Goal: Task Accomplishment & Management: Use online tool/utility

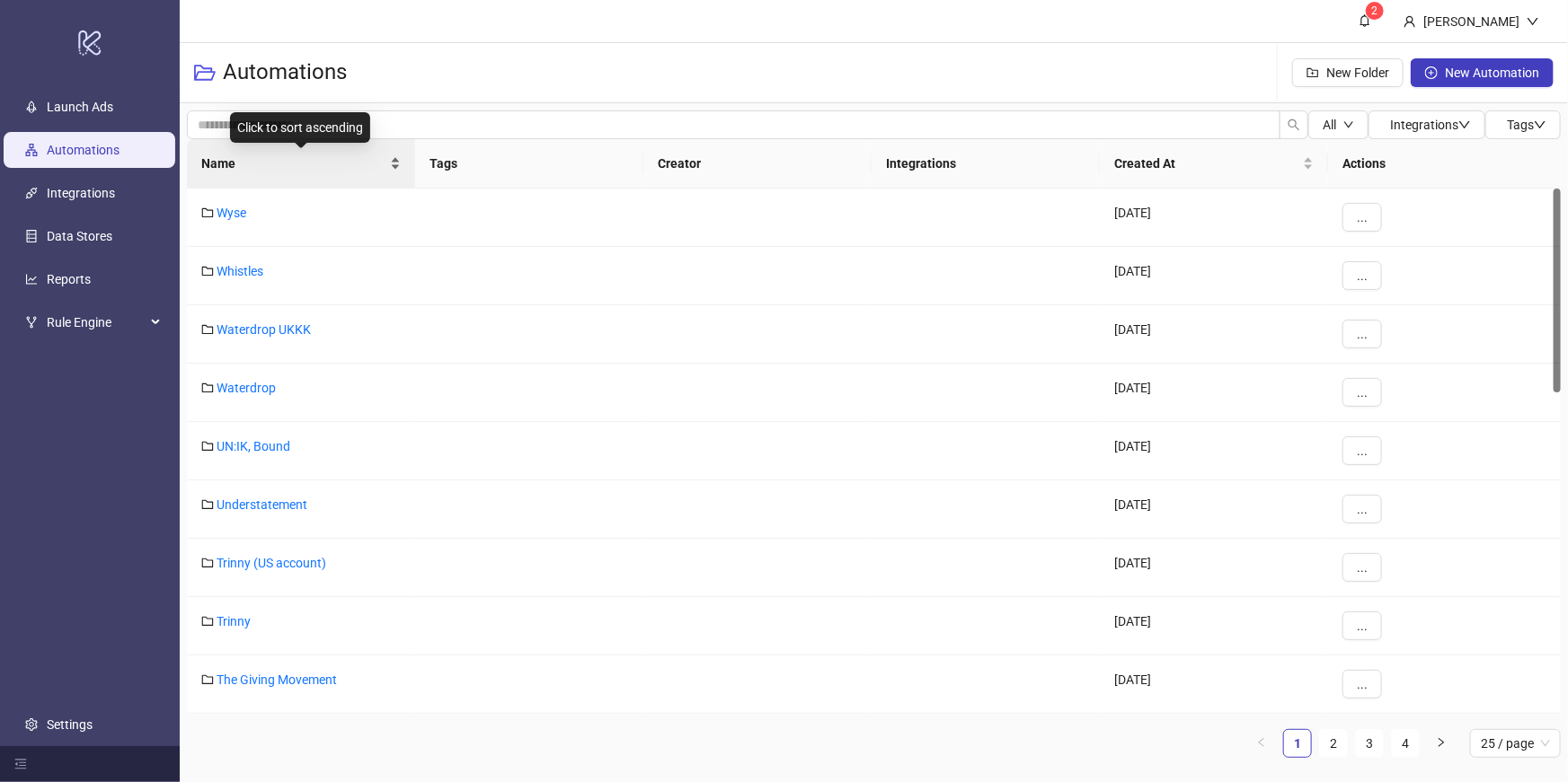
click at [285, 153] on span "Name" at bounding box center [293, 163] width 185 height 20
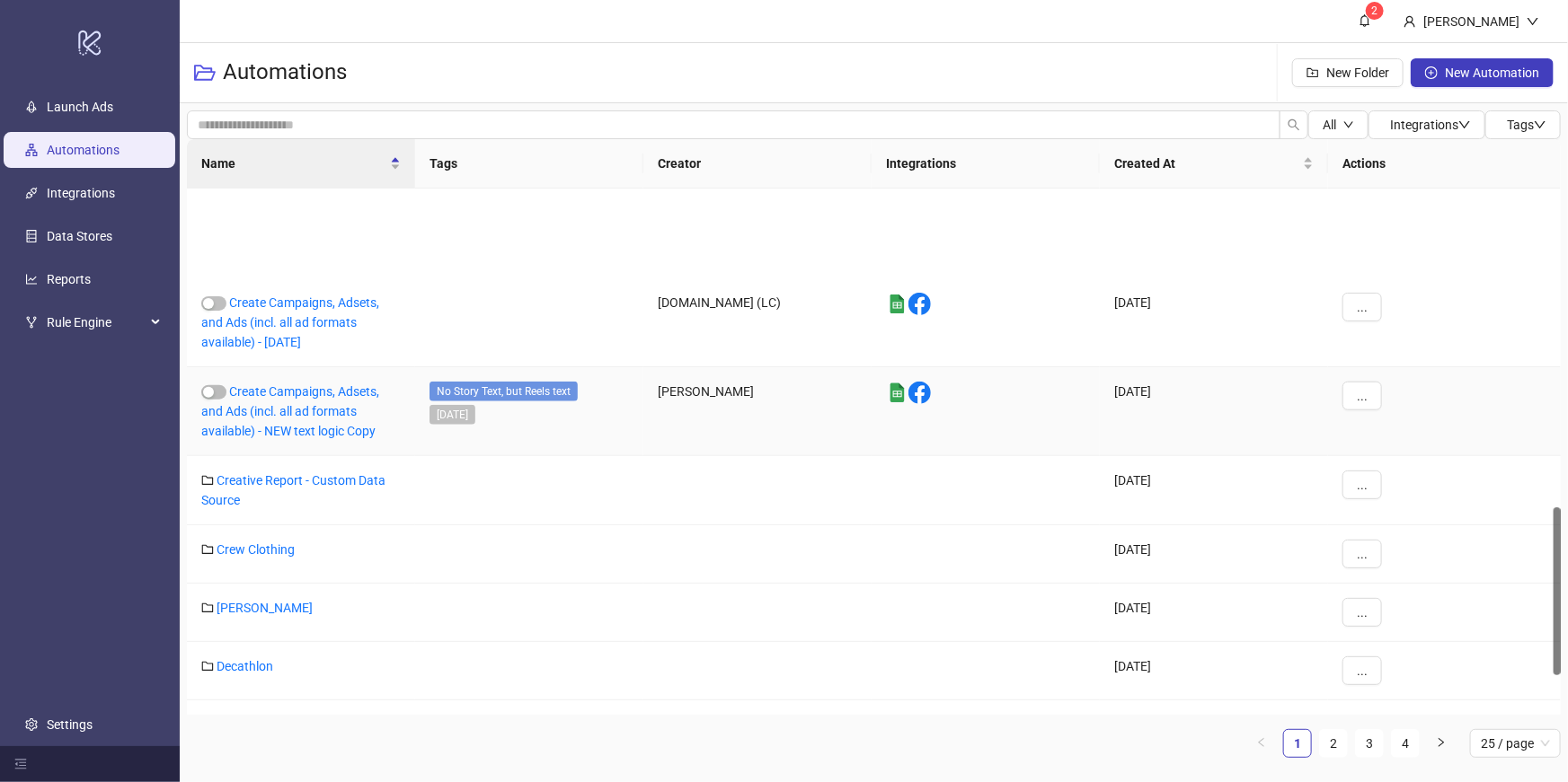
scroll to position [1131, 0]
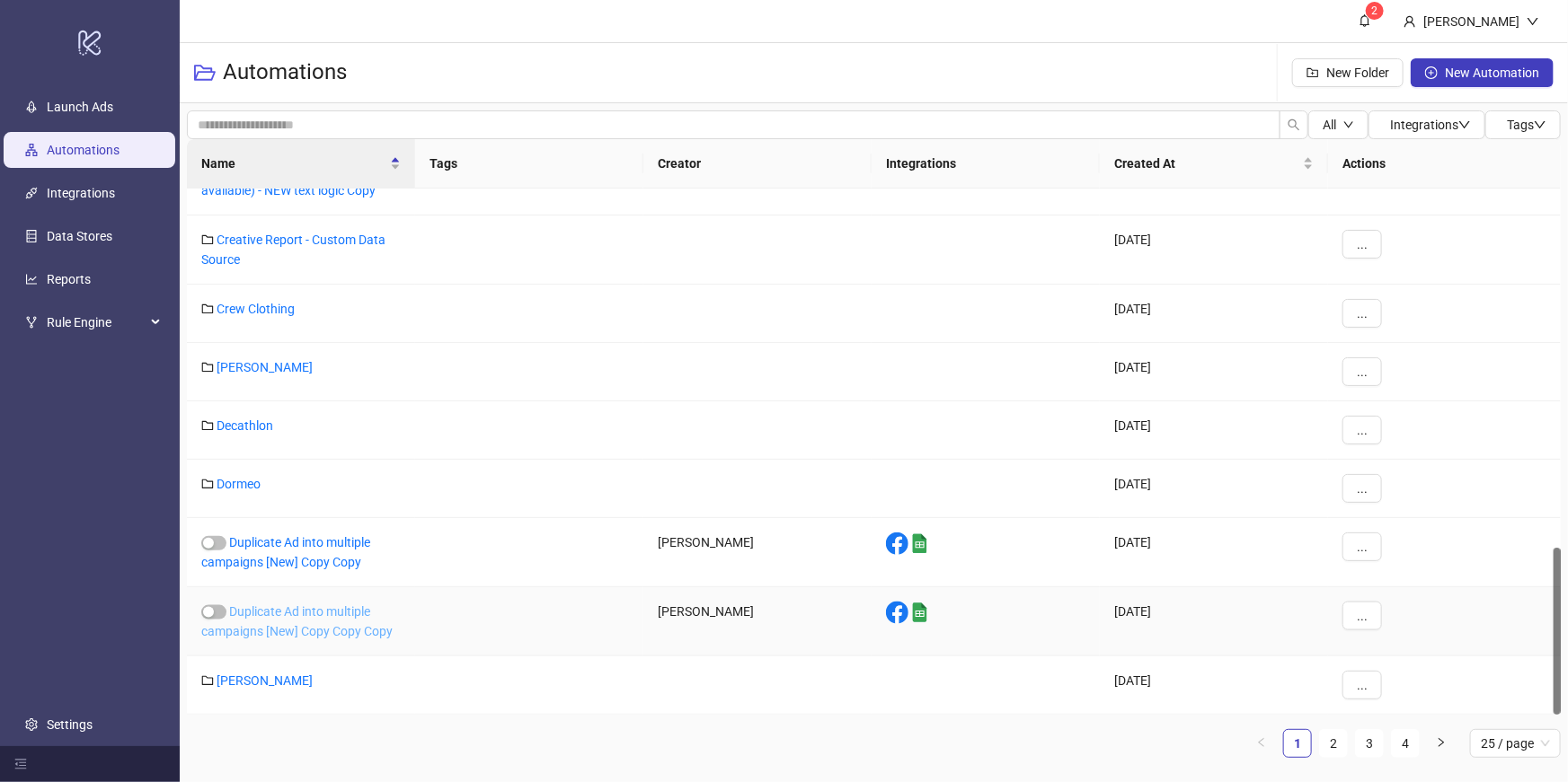
click at [307, 618] on link "Duplicate Ad into multiple campaigns [New] Copy Copy Copy" at bounding box center [297, 621] width 192 height 34
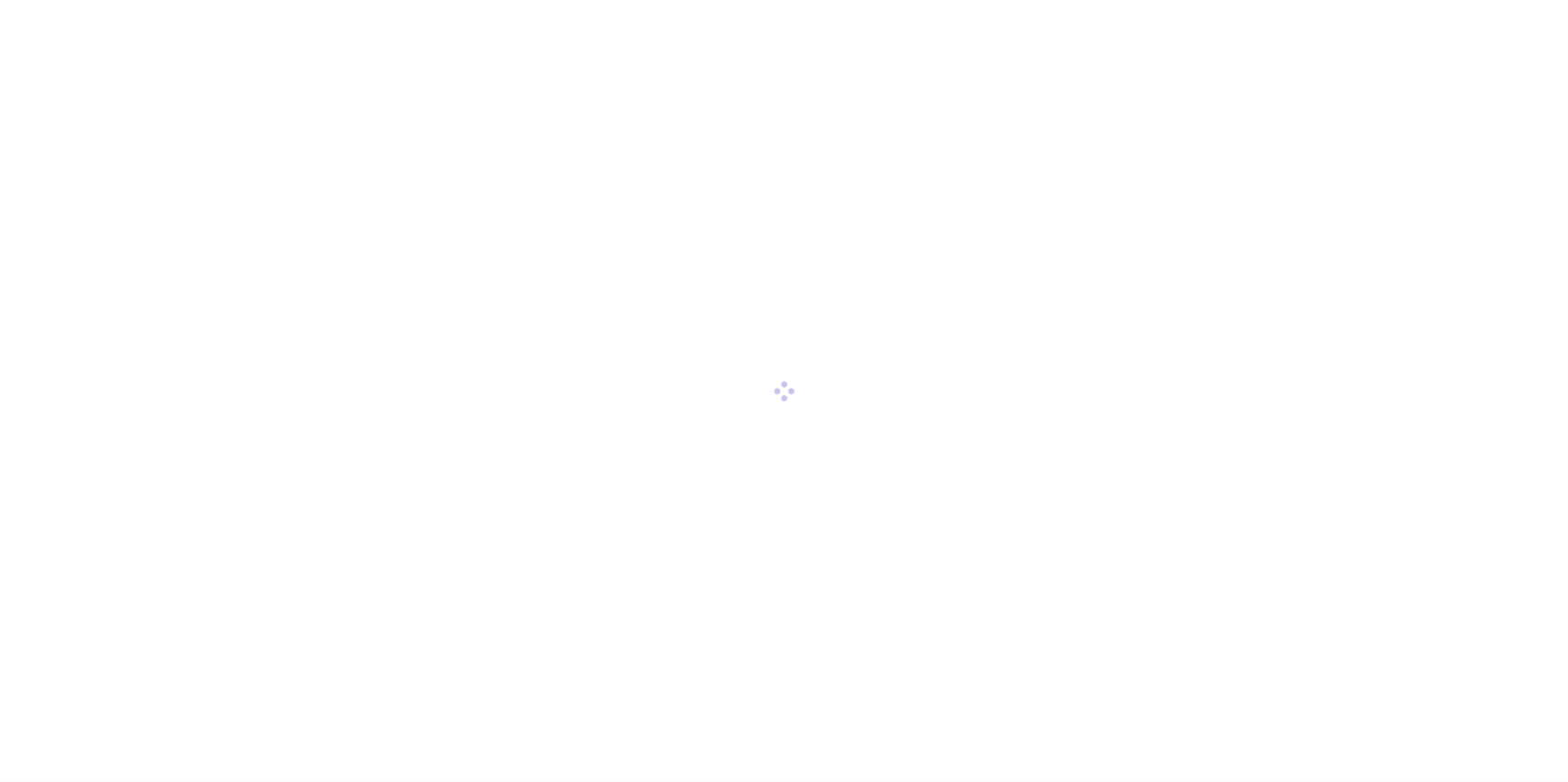
click at [351, 622] on div at bounding box center [784, 391] width 1568 height 782
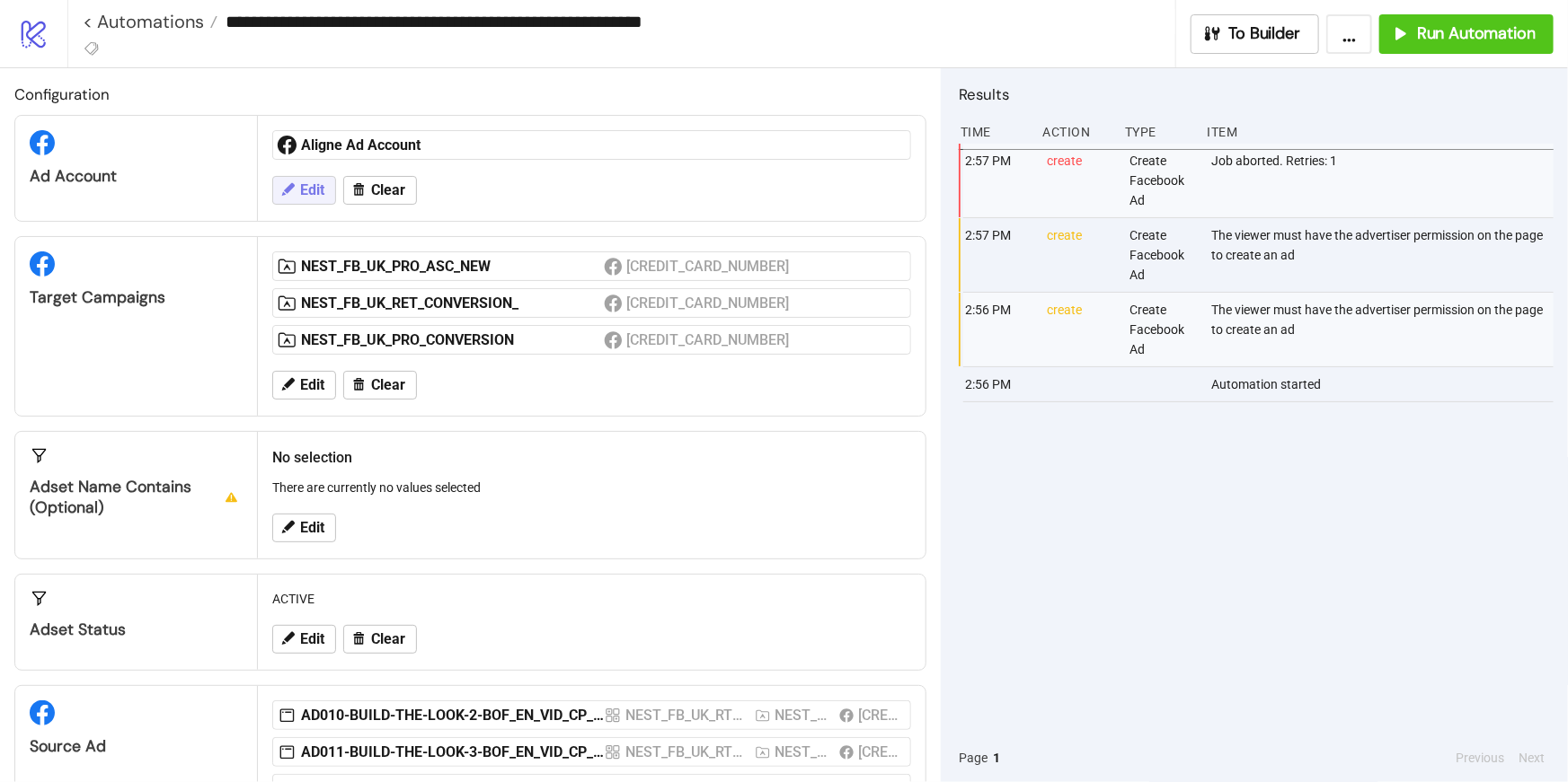
click at [300, 198] on span "Edit" at bounding box center [312, 190] width 24 height 16
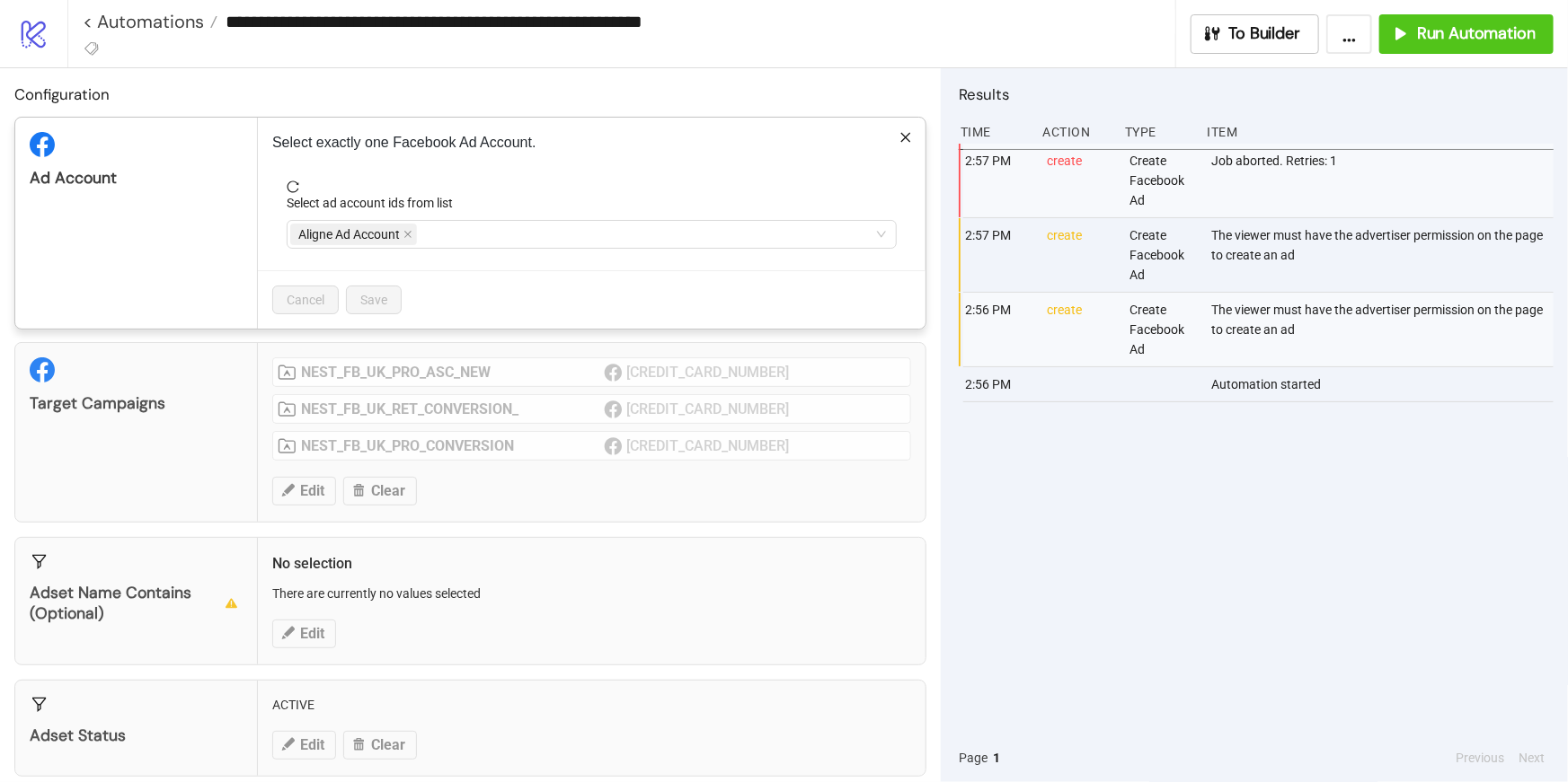
click at [410, 228] on span at bounding box center [408, 234] width 9 height 20
click at [392, 244] on div at bounding box center [582, 234] width 584 height 25
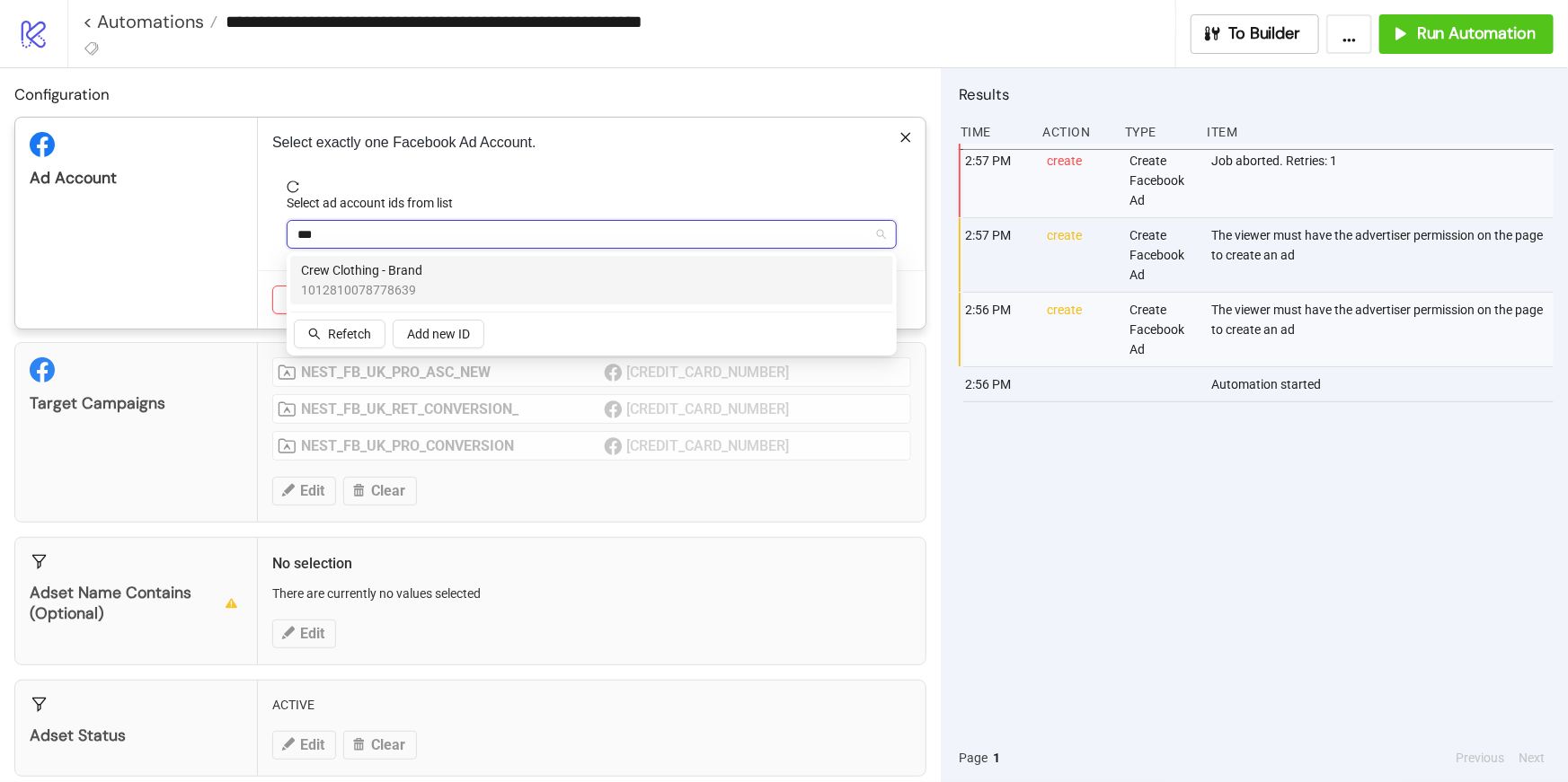
type input "****"
click at [396, 268] on span "Crew Clothing - Brand" at bounding box center [361, 270] width 121 height 20
click at [494, 206] on div "Select ad account ids from list" at bounding box center [591, 206] width 610 height 27
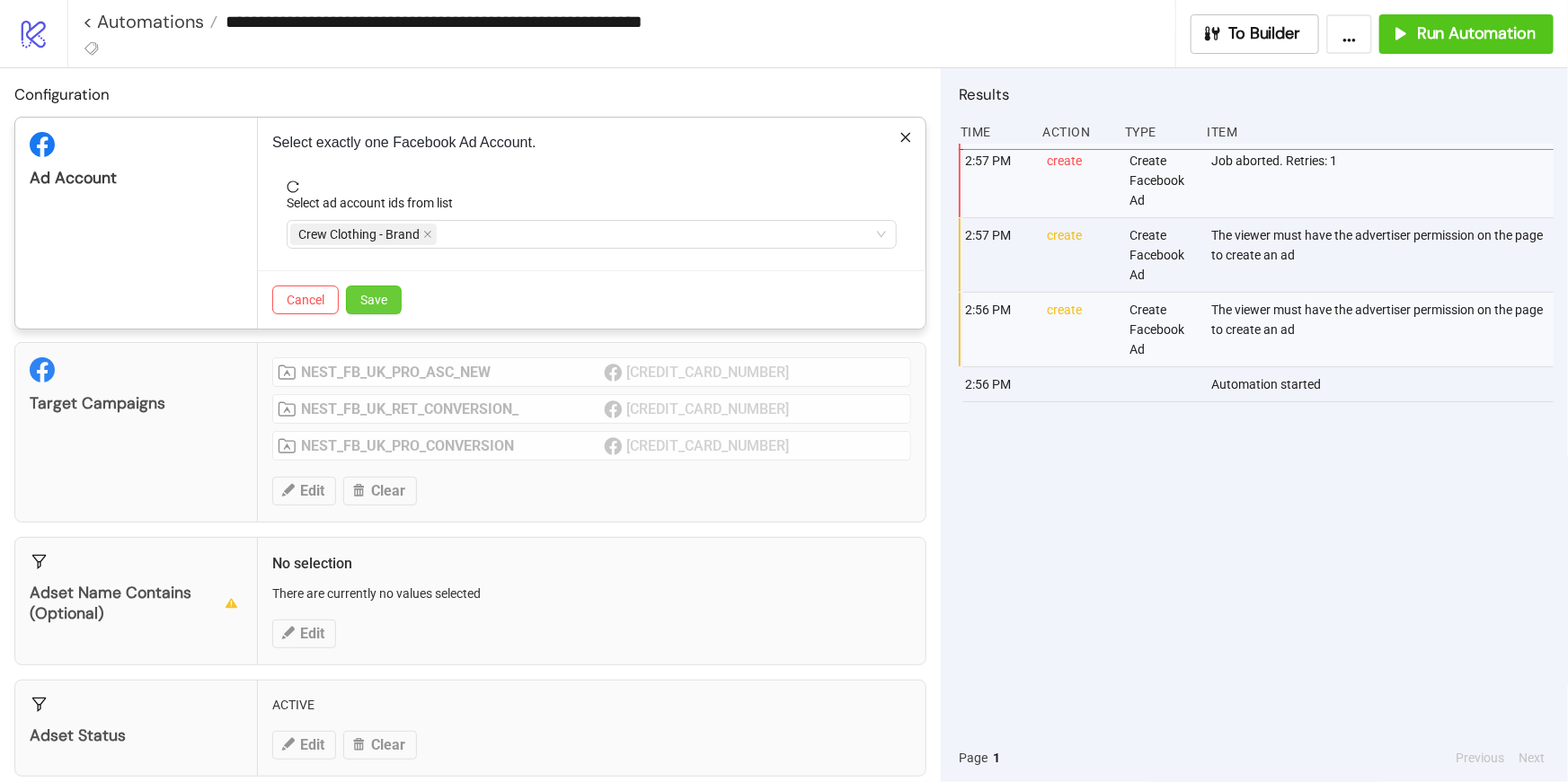
click at [373, 302] on span "Save" at bounding box center [373, 300] width 27 height 14
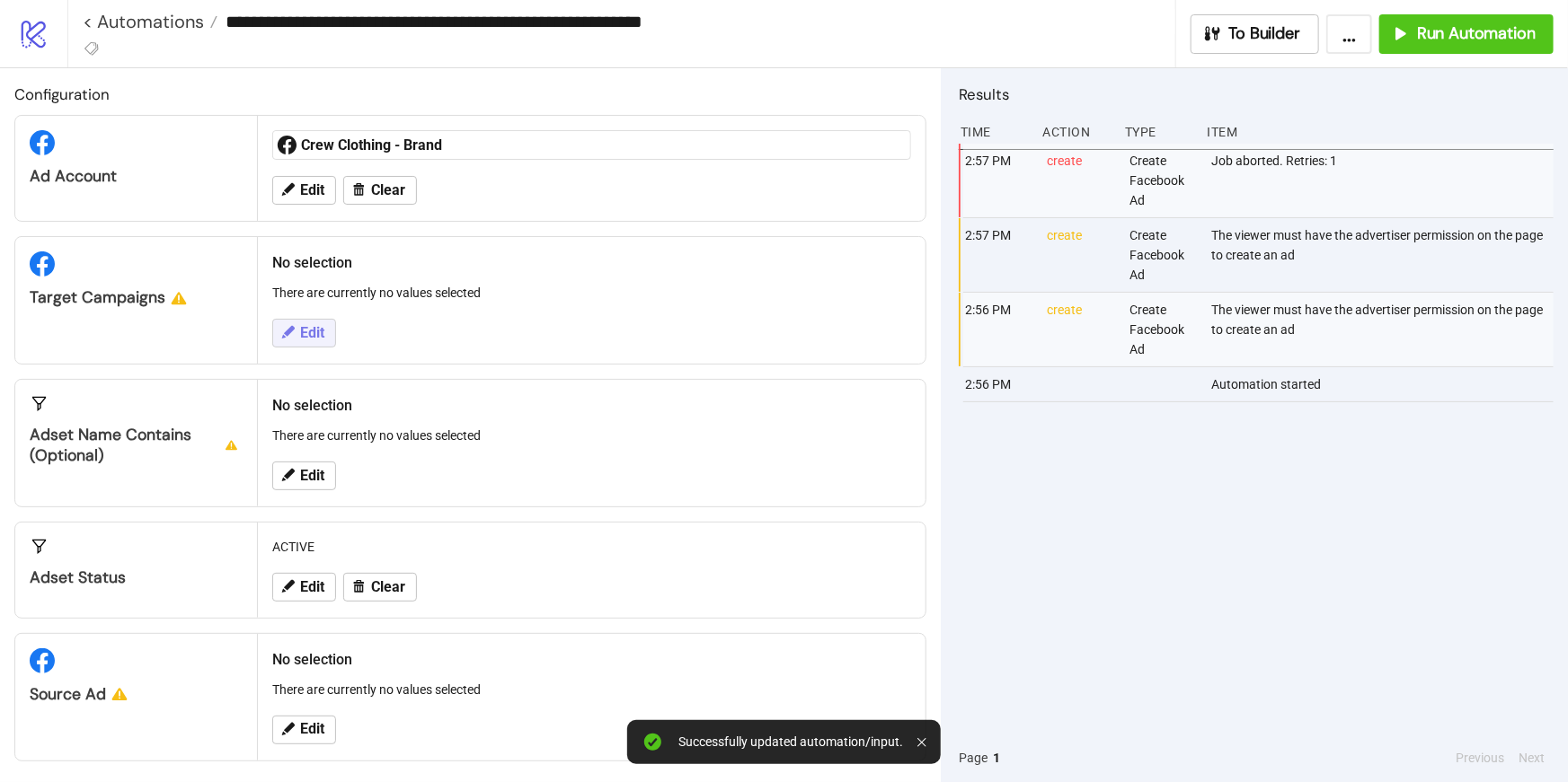
click at [318, 334] on span "Edit" at bounding box center [312, 333] width 24 height 16
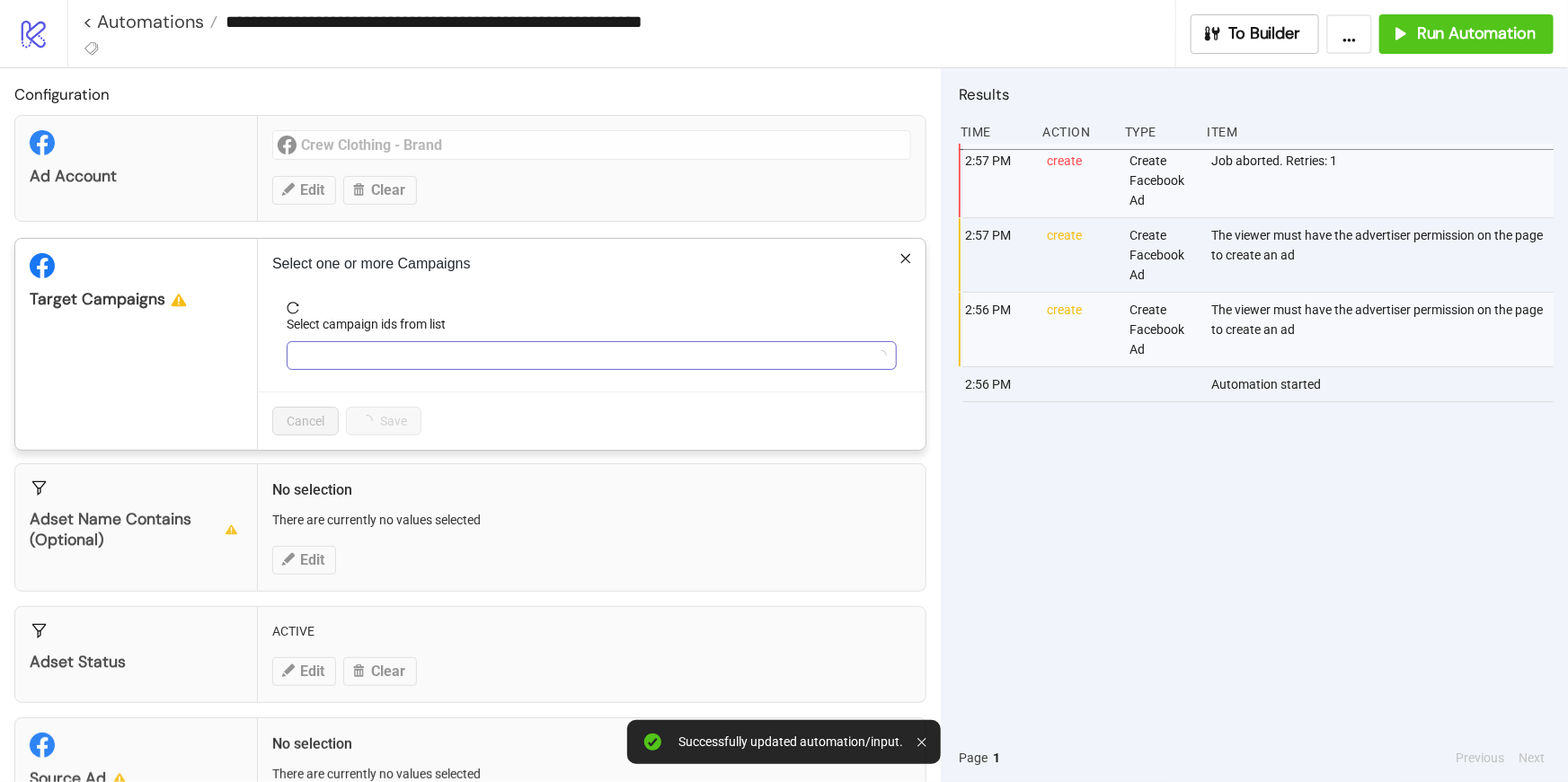
click at [335, 350] on div at bounding box center [582, 355] width 584 height 25
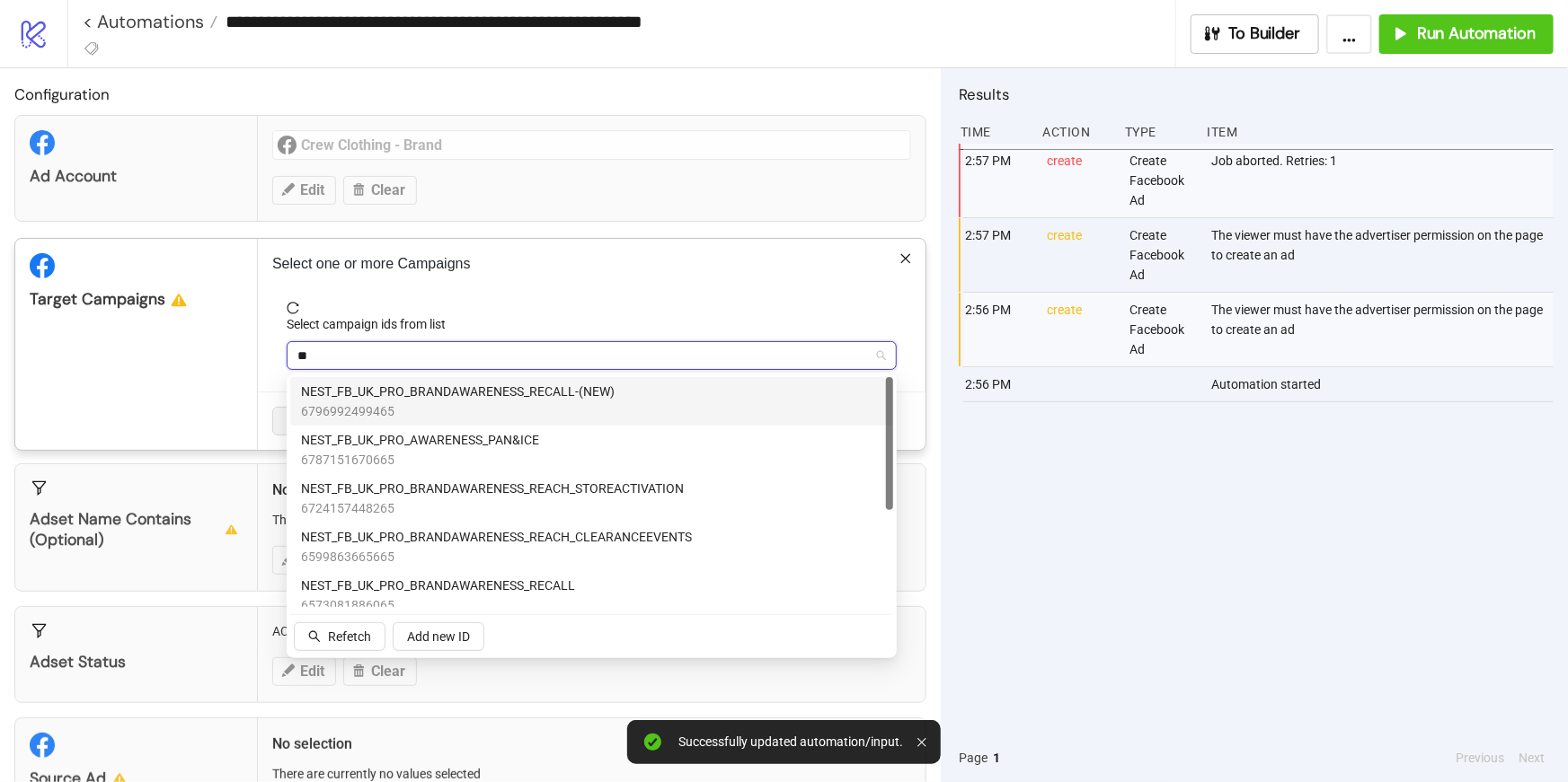
type input "*"
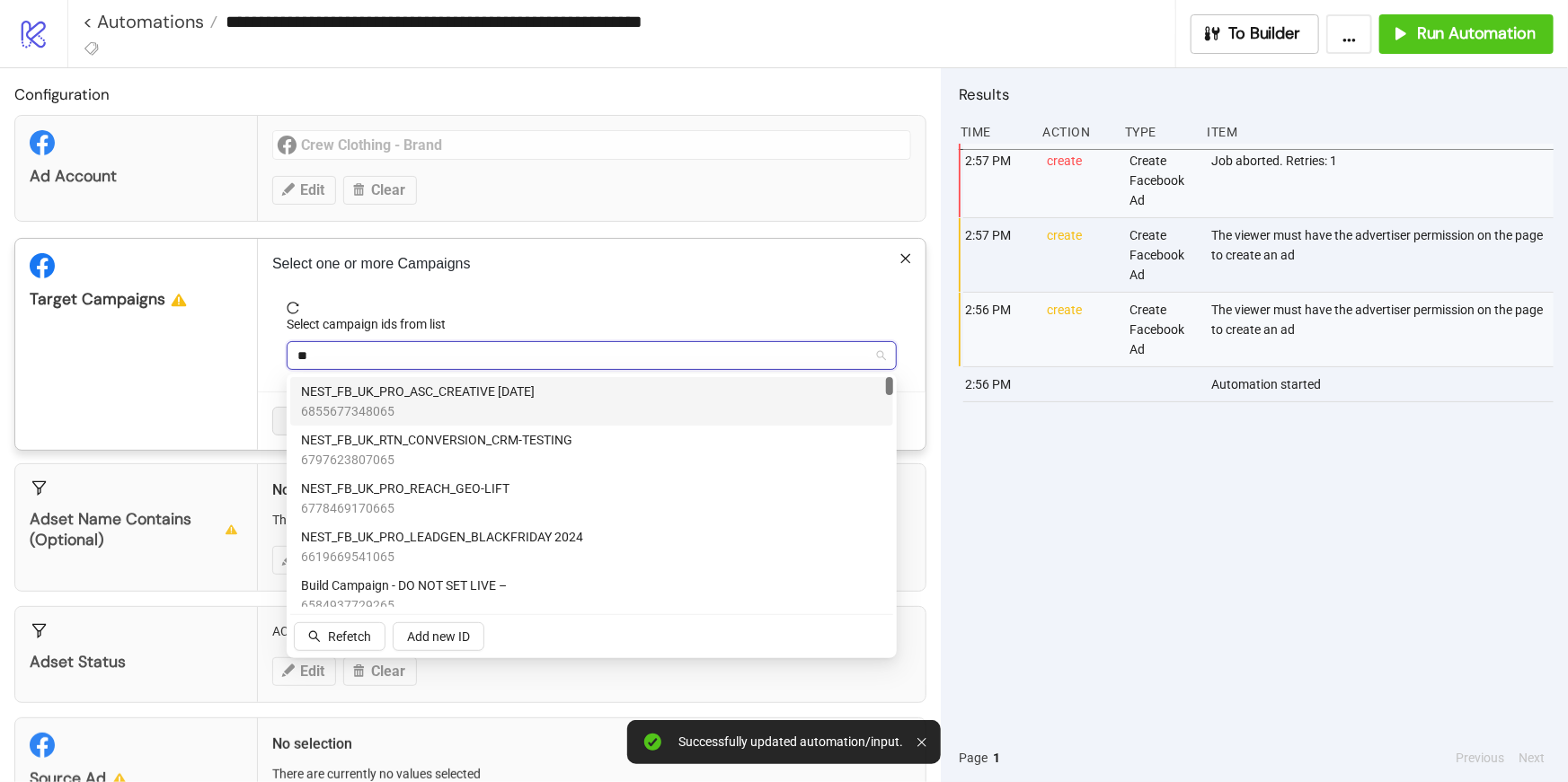
type input "***"
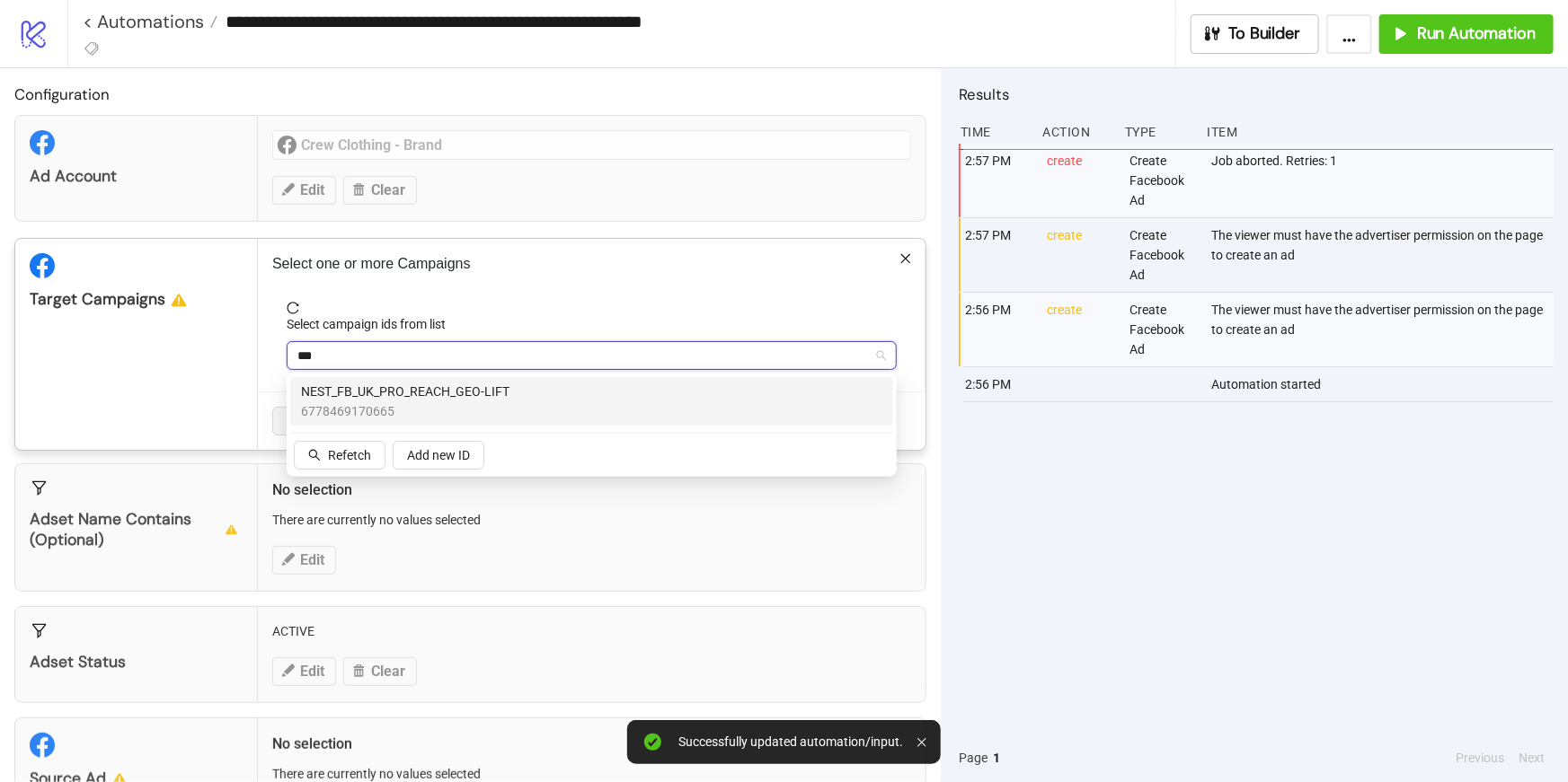
click at [356, 391] on span "NEST_FB_UK_PRO_REACH_GEO-LIFT" at bounding box center [405, 391] width 209 height 20
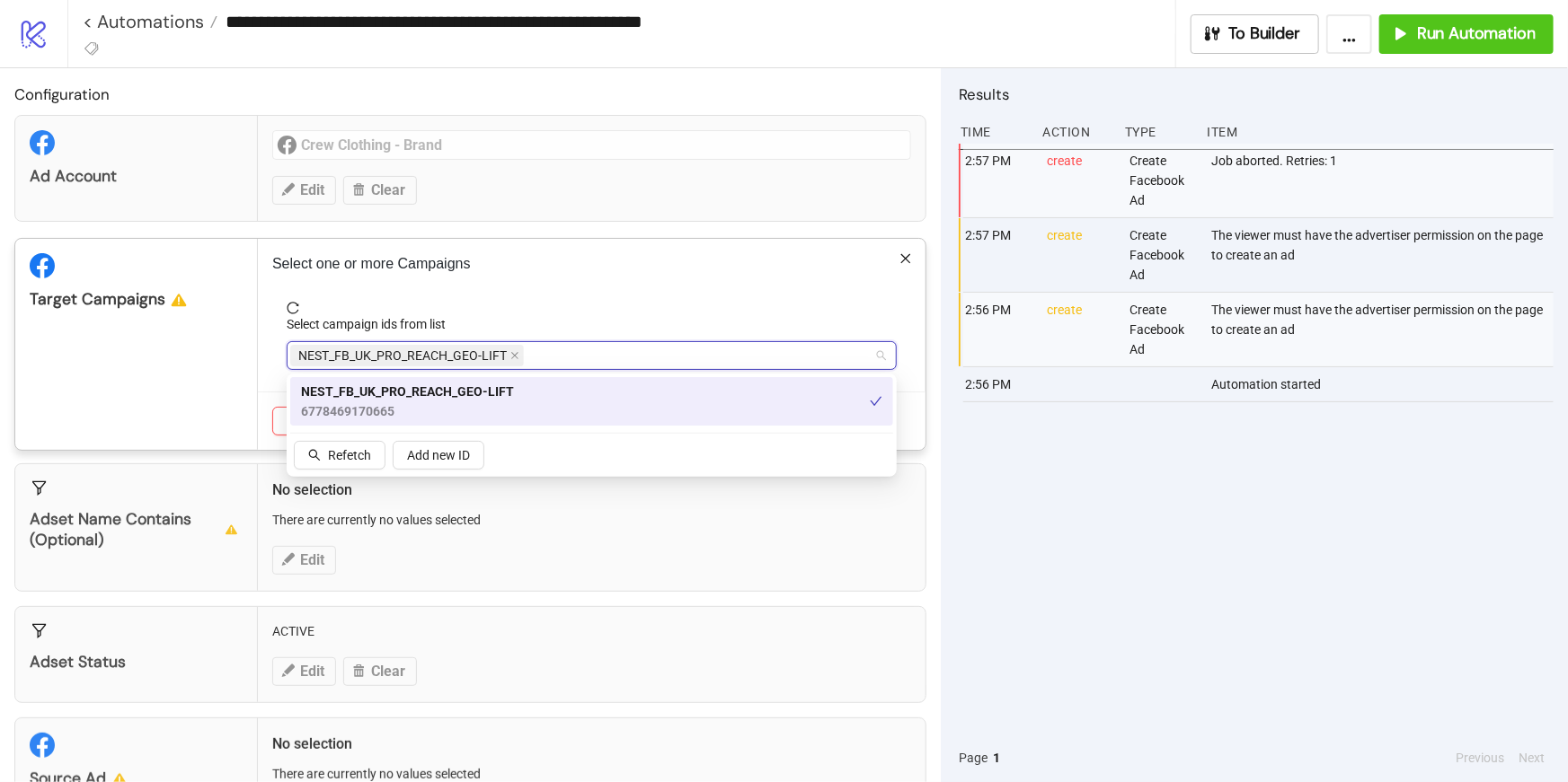
click at [561, 295] on div "Select one or more Campaigns Select campaign ids from list NEST_FB_UK_PRO_REACH…" at bounding box center [591, 344] width 667 height 211
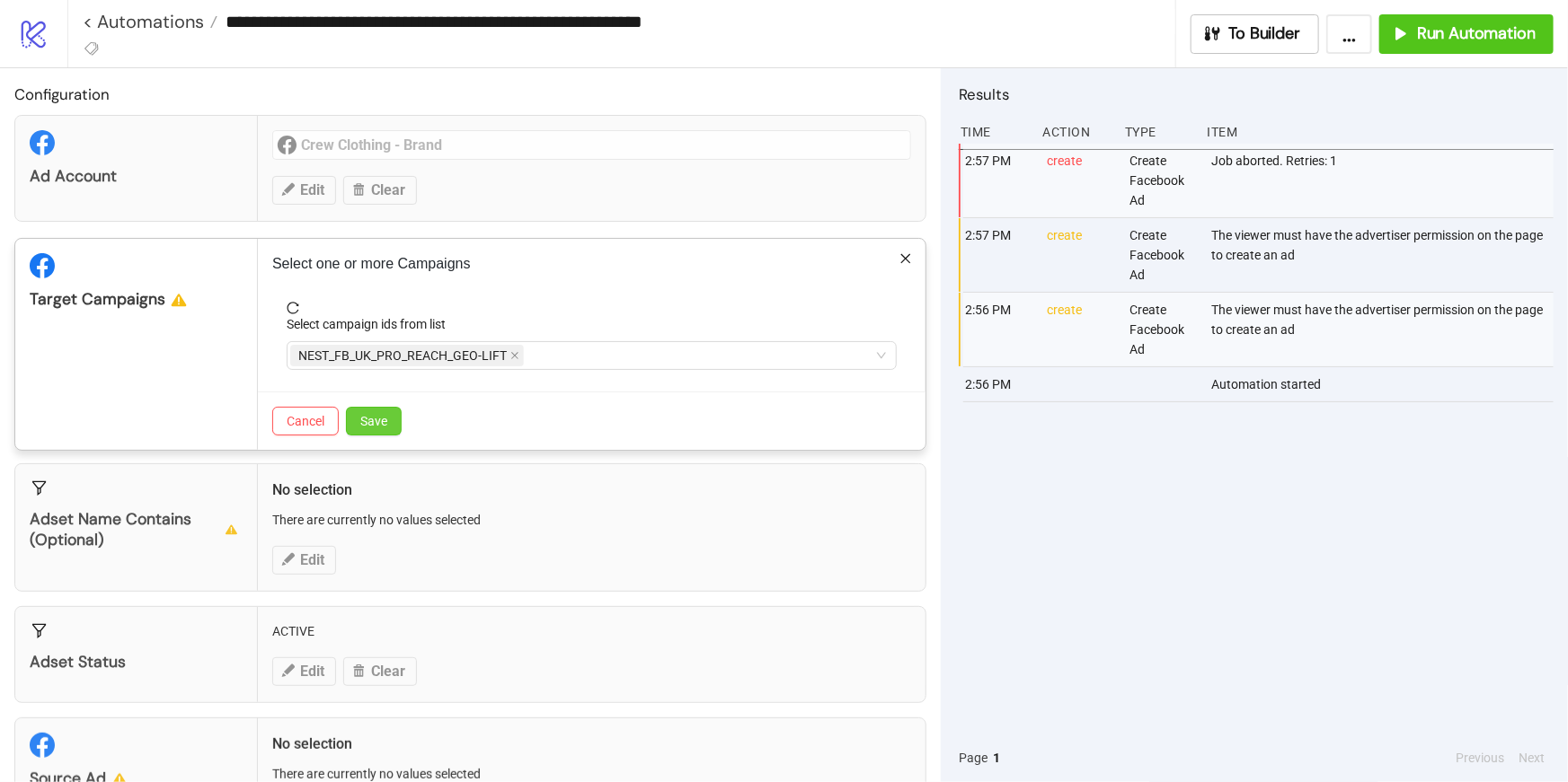
click at [371, 421] on span "Save" at bounding box center [373, 421] width 27 height 14
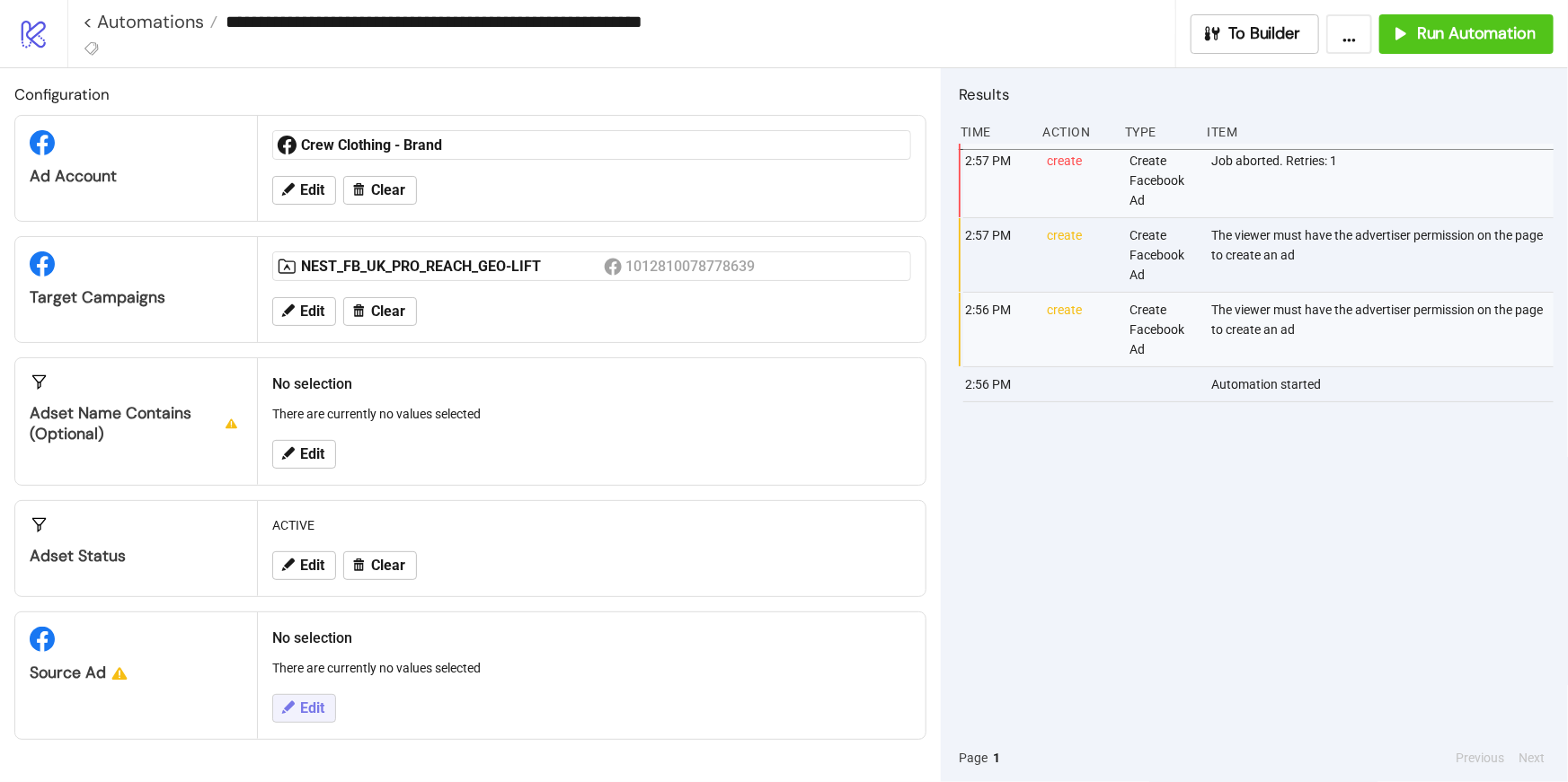
click at [303, 714] on span "Edit" at bounding box center [312, 708] width 24 height 16
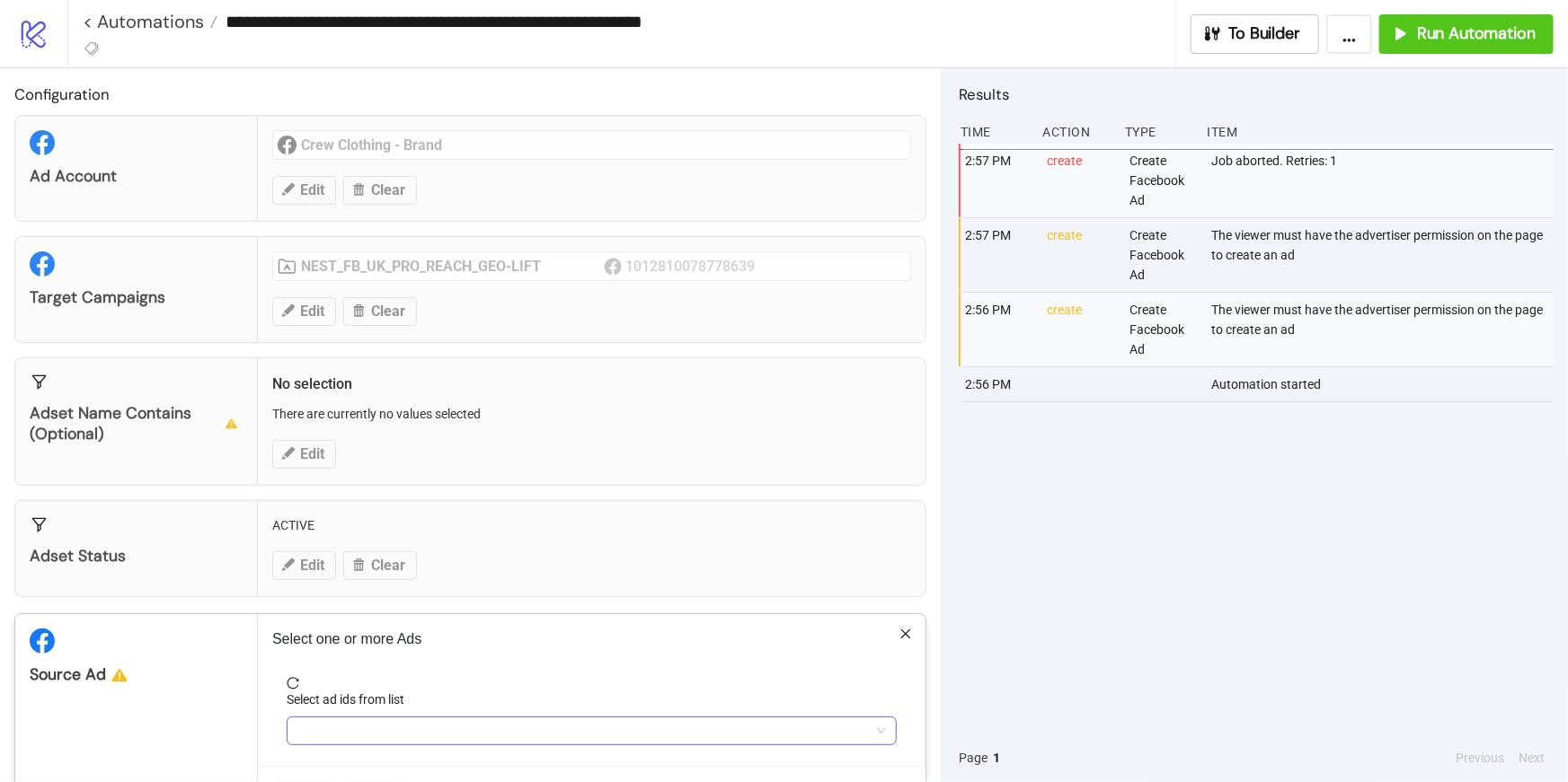
click at [367, 734] on div at bounding box center [582, 731] width 584 height 25
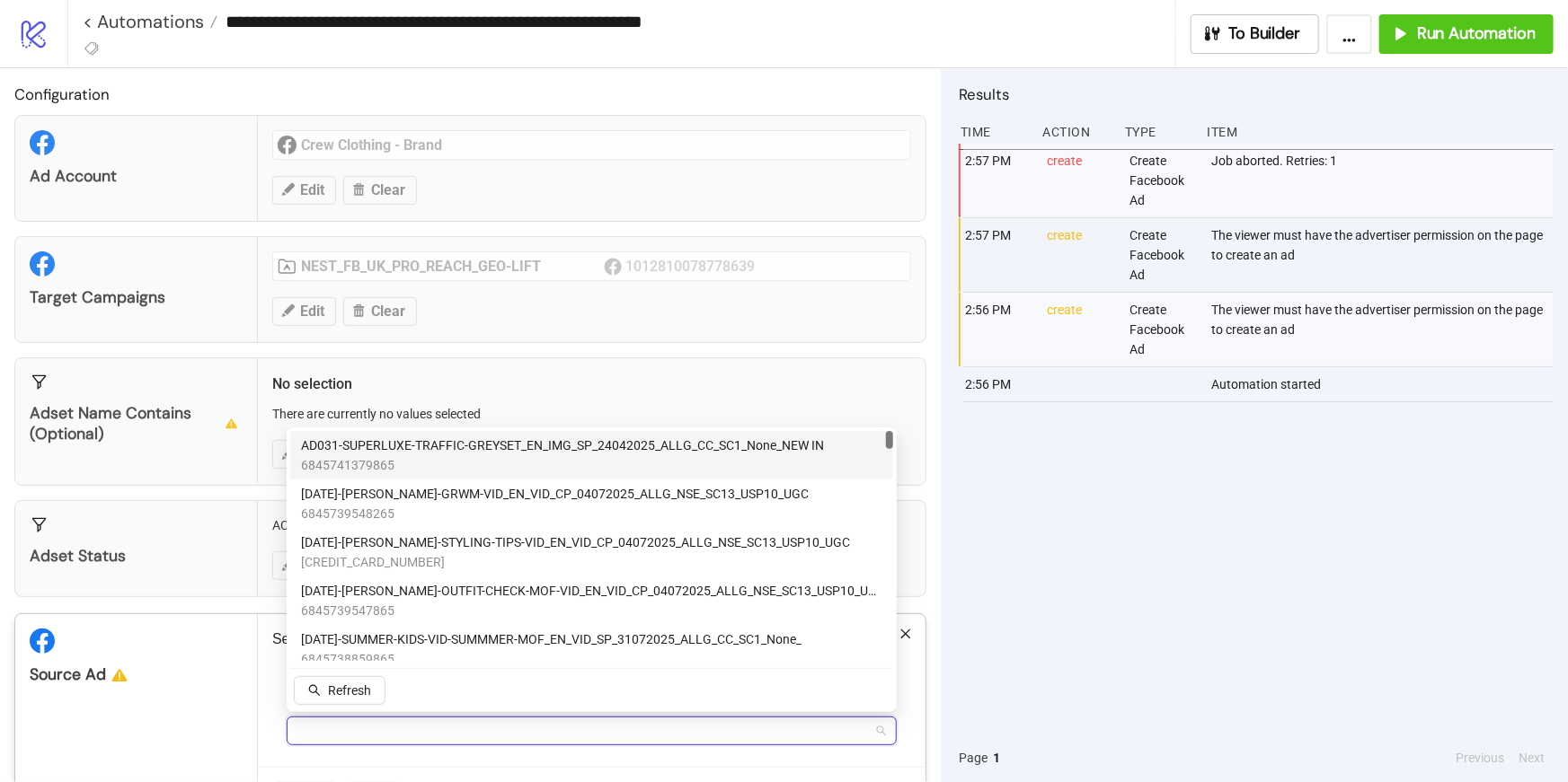
paste input "**********"
type input "**********"
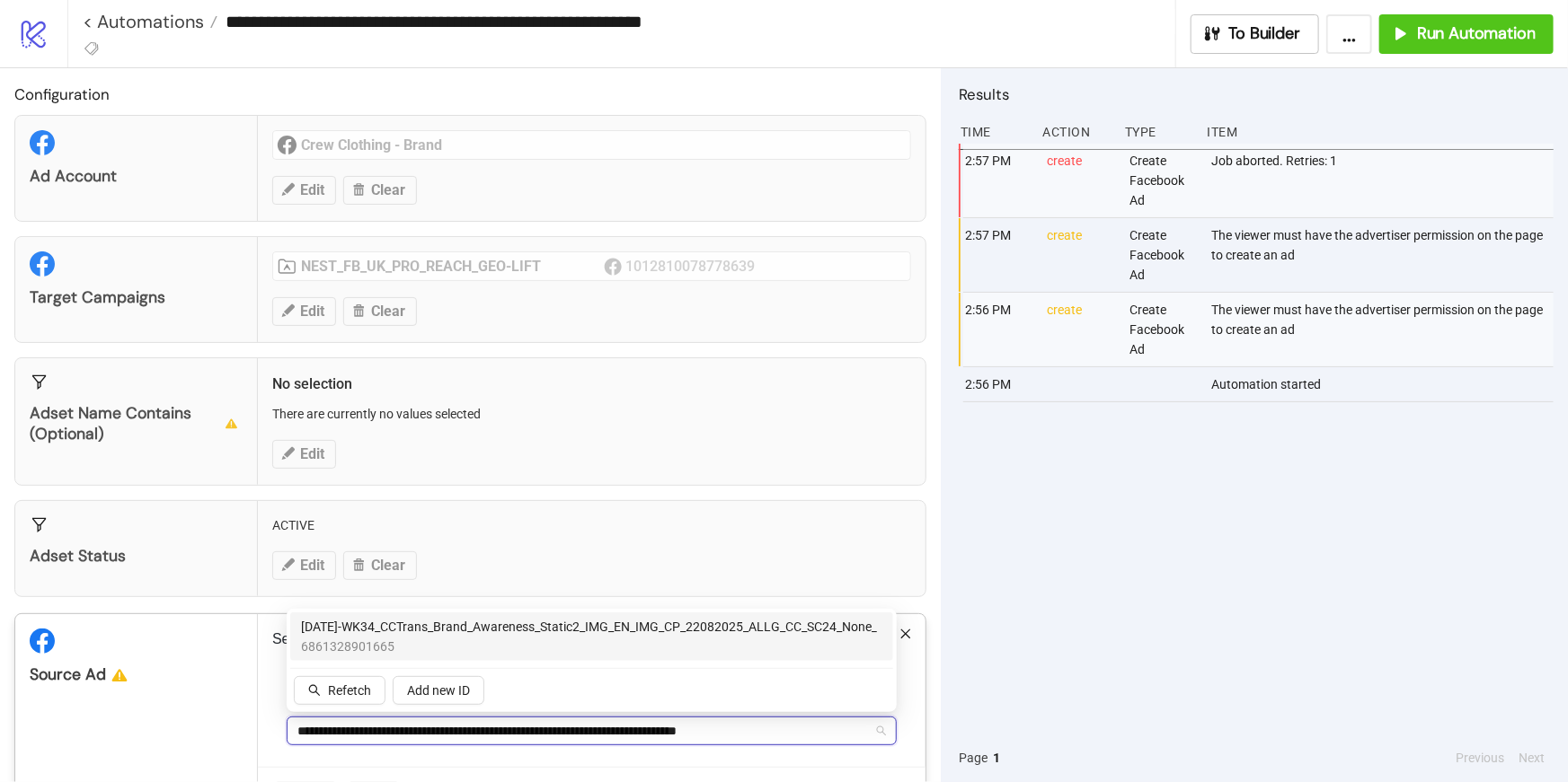
click at [392, 642] on span "6861328901665" at bounding box center [588, 647] width 576 height 20
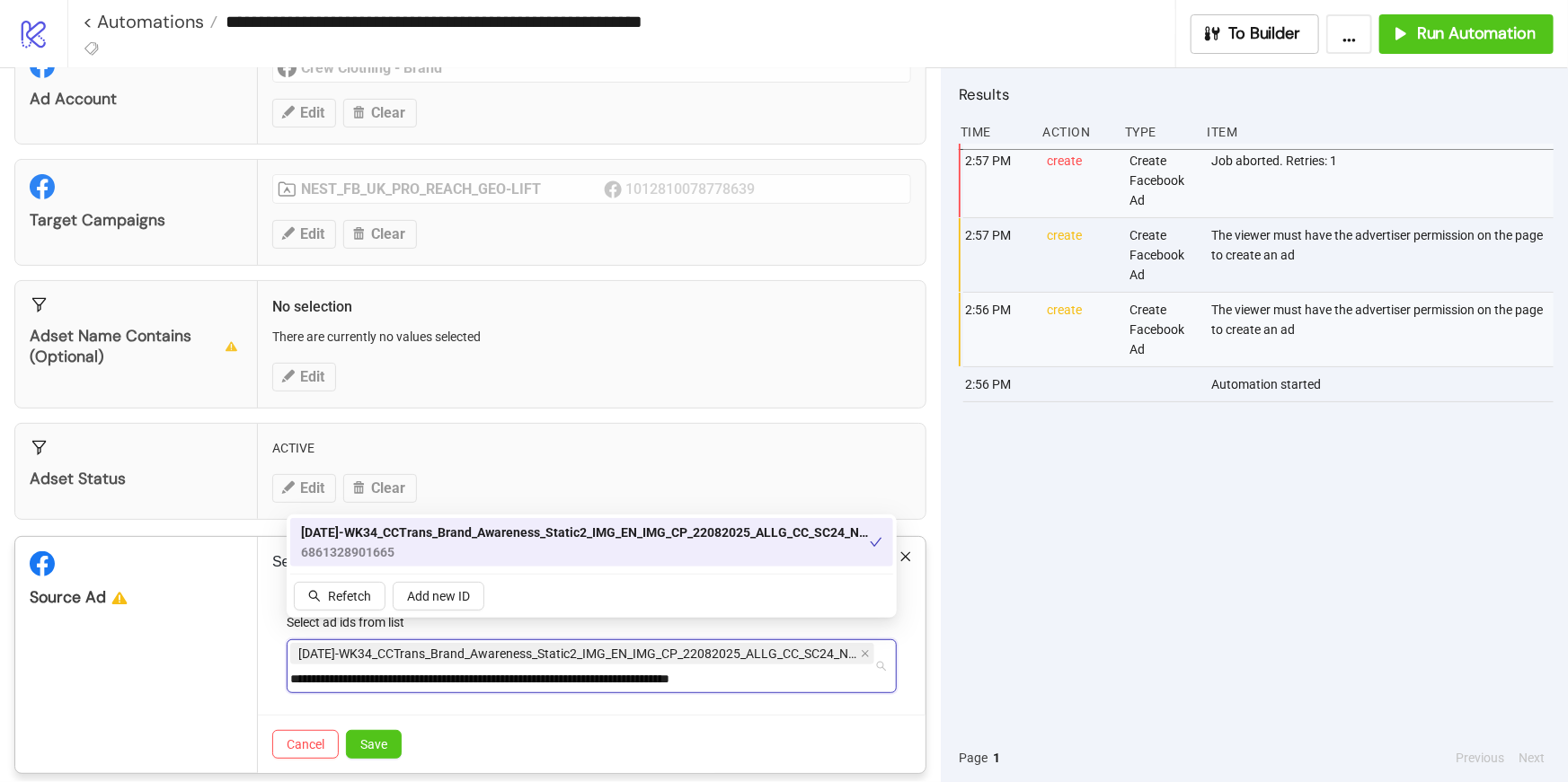
scroll to position [93, 0]
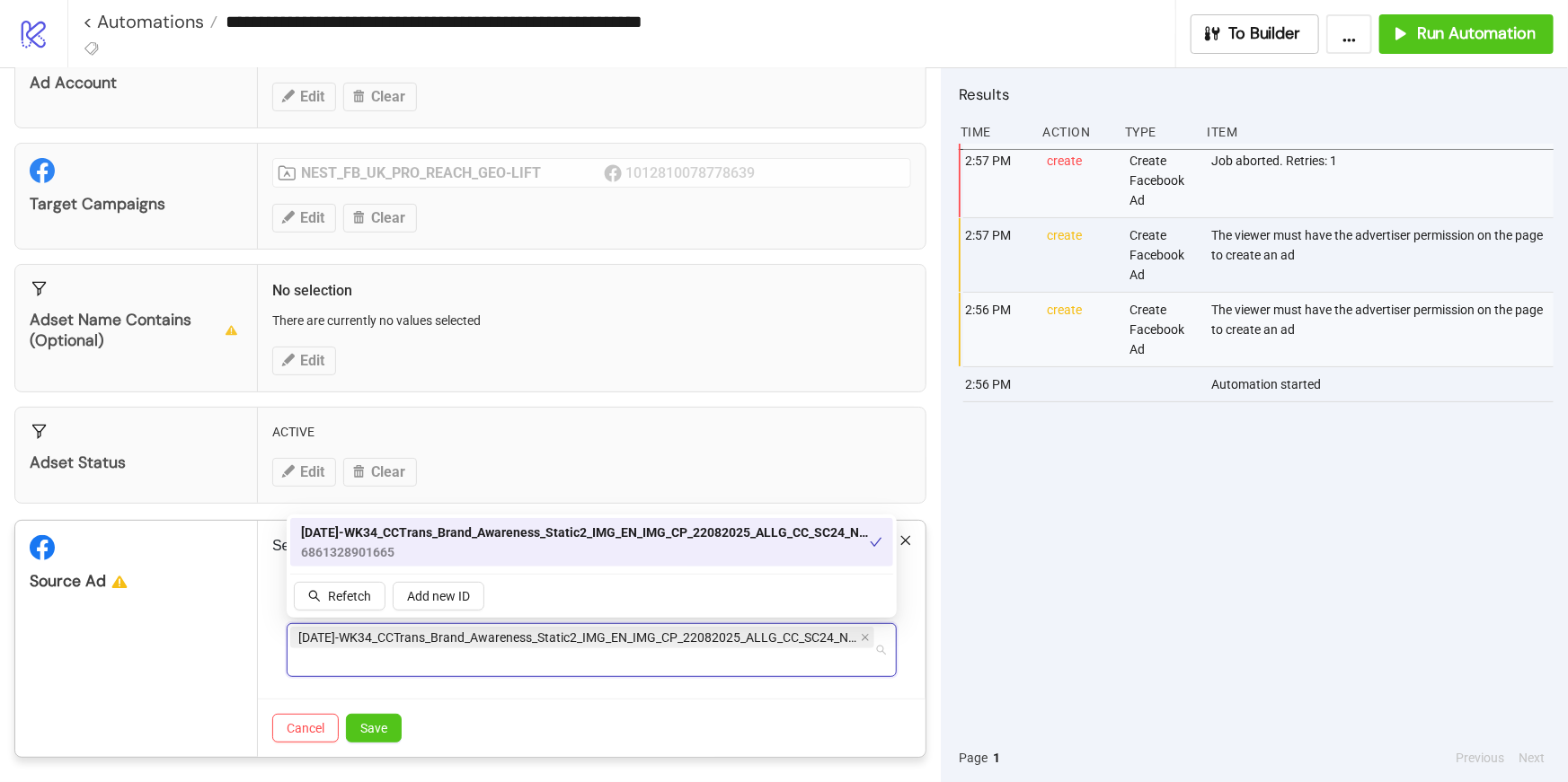
click at [484, 692] on form "Select ad ids from list [DATE]-WK34_CCTrans_Brand_Awareness_Static2_IMG_EN_IMG_…" at bounding box center [591, 641] width 638 height 115
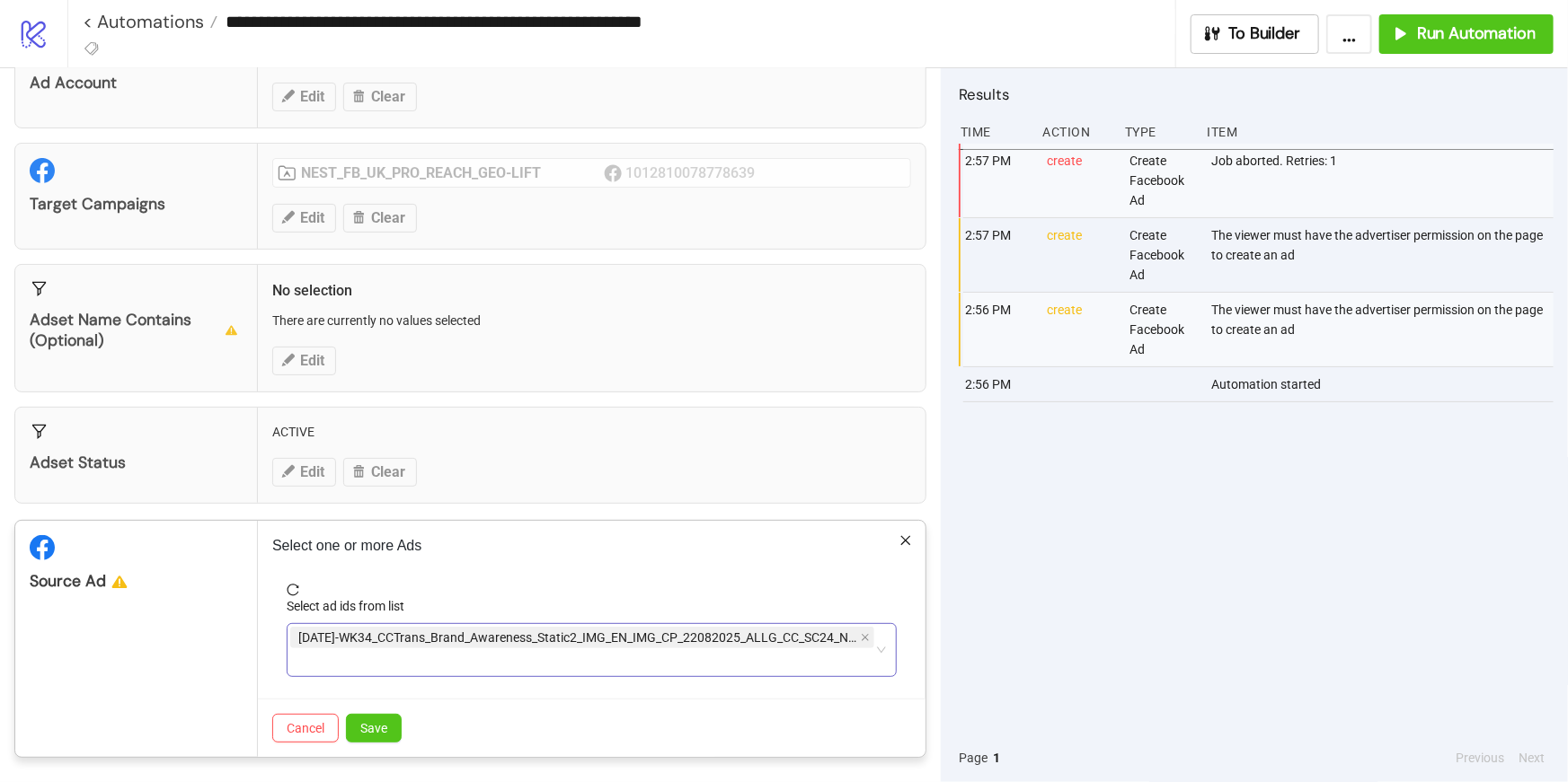
type input "**********"
click at [467, 669] on div "**********" at bounding box center [582, 650] width 584 height 51
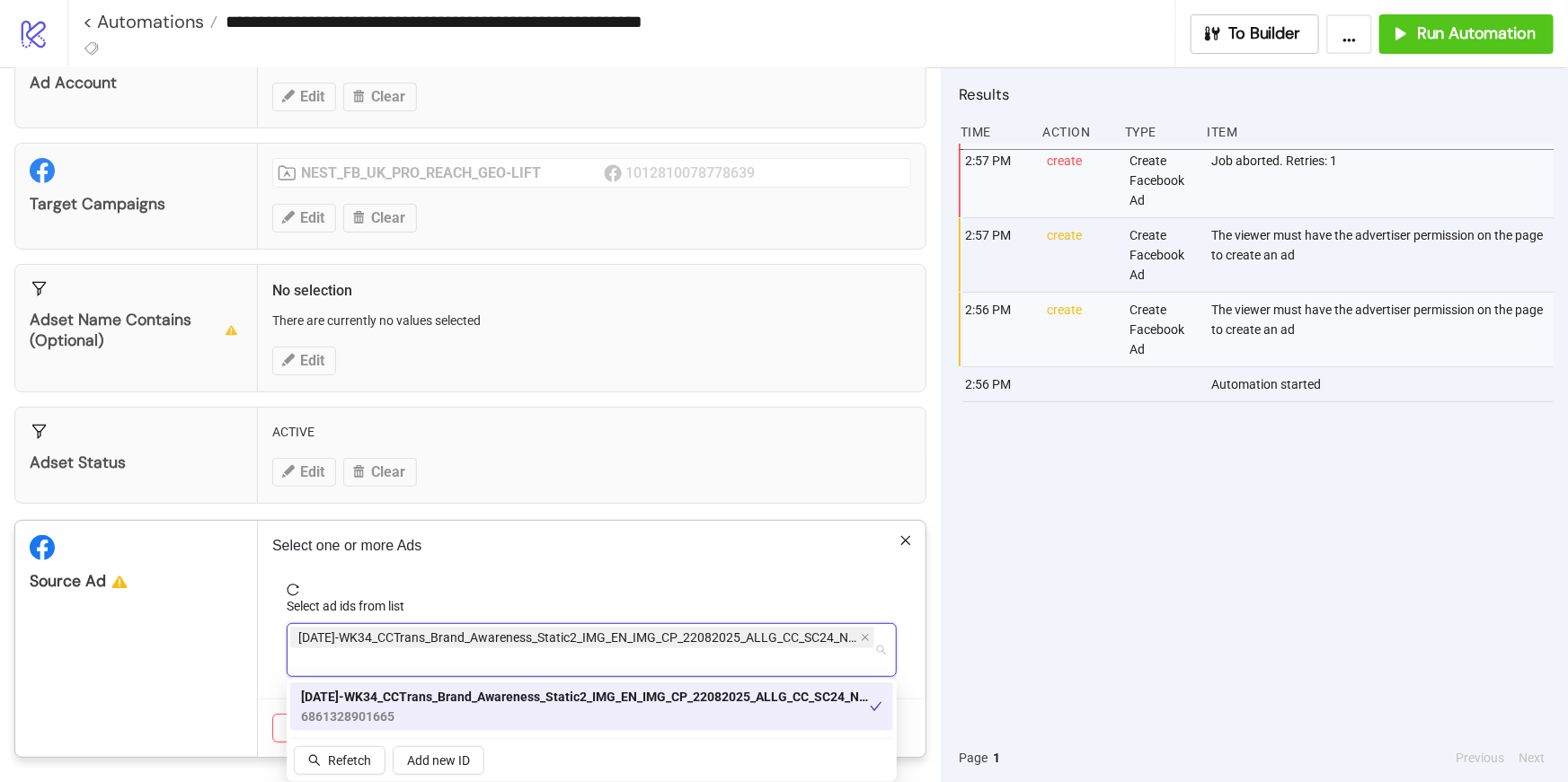
click at [178, 639] on div "Source Ad" at bounding box center [136, 638] width 243 height 236
click at [425, 668] on div "**********" at bounding box center [582, 650] width 584 height 51
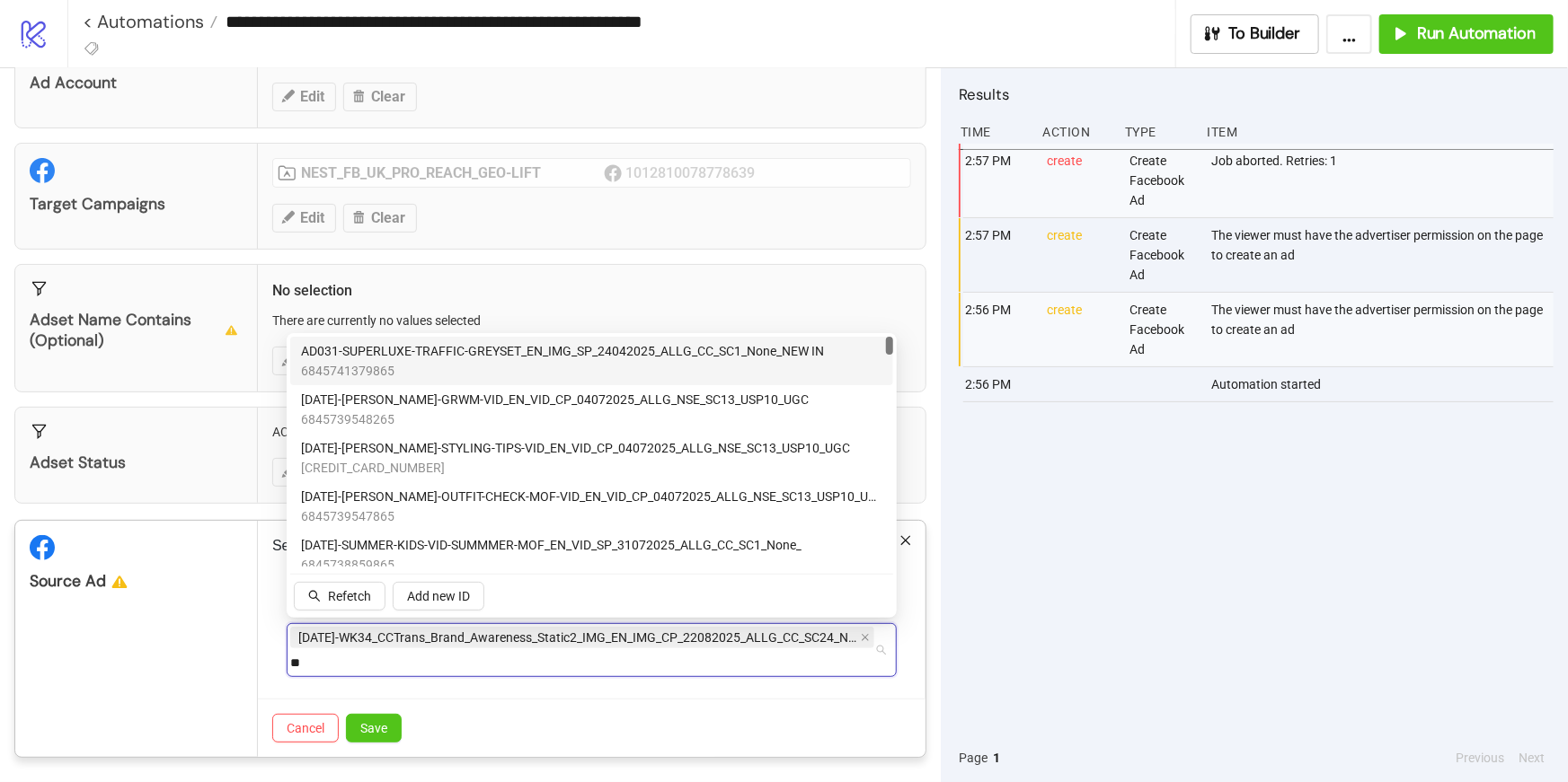
type input "*"
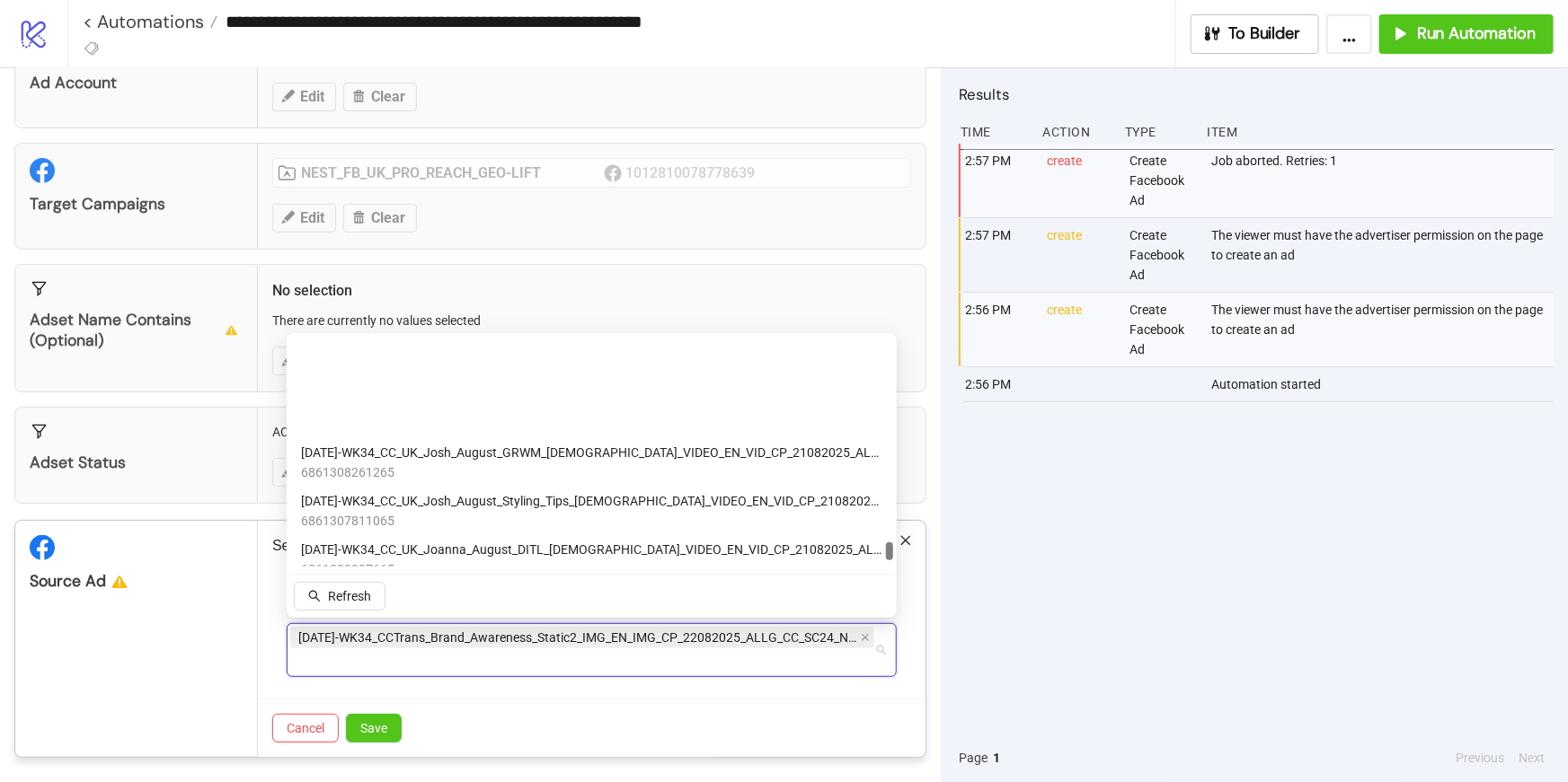
scroll to position [9270, 0]
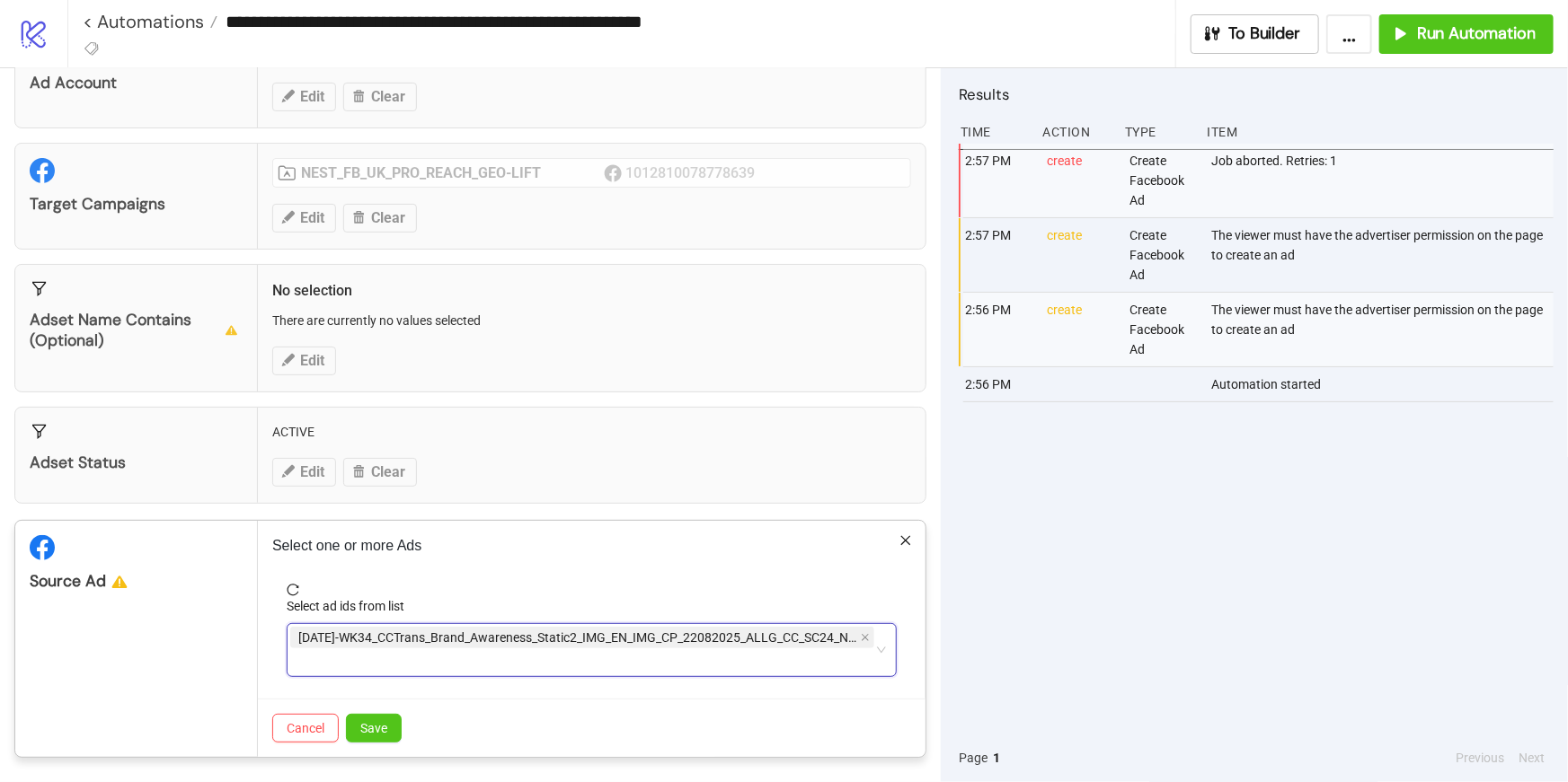
paste input "**********"
type input "**********"
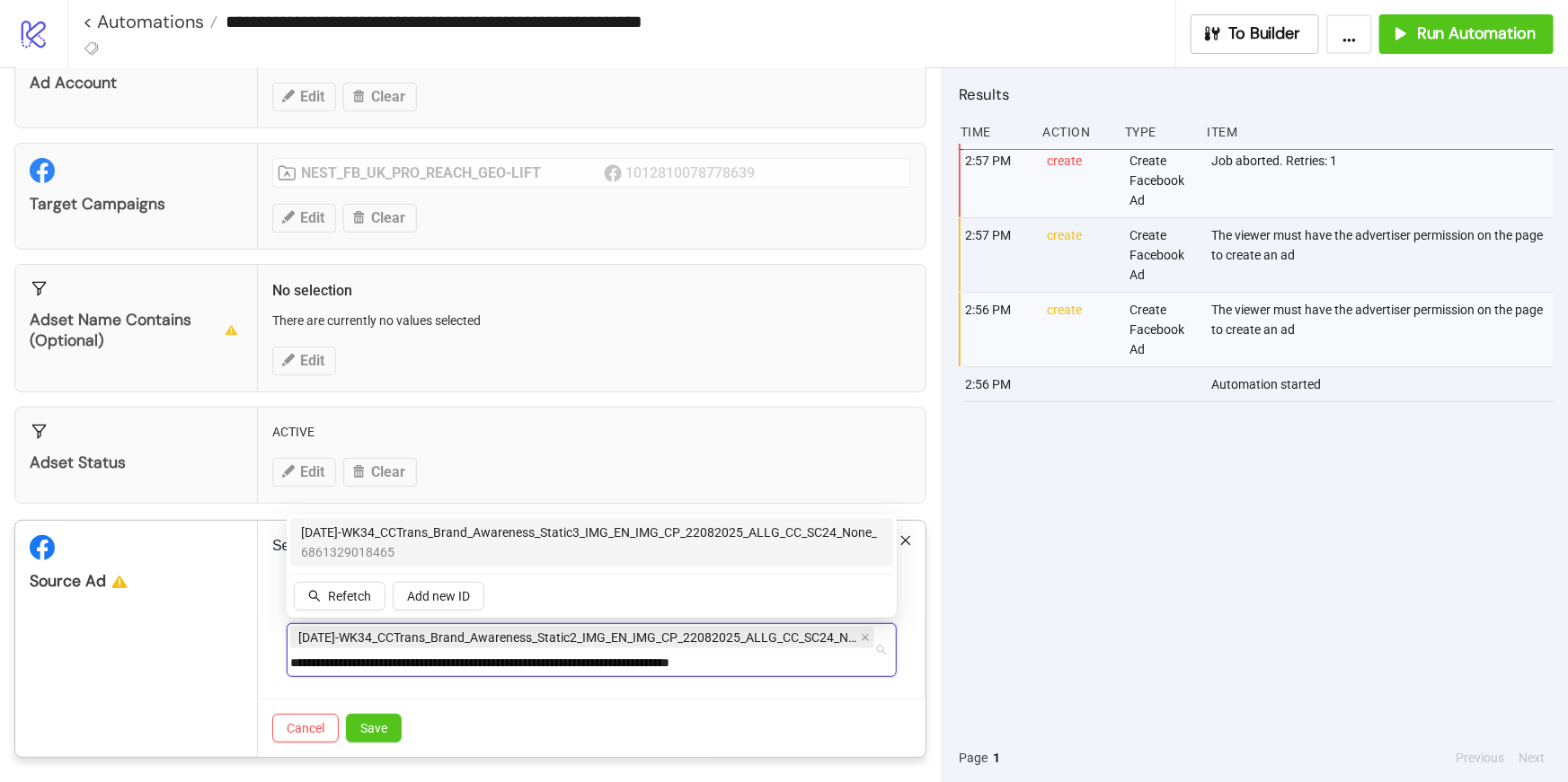
scroll to position [0, 0]
click at [337, 544] on span "6861329018465" at bounding box center [588, 552] width 576 height 20
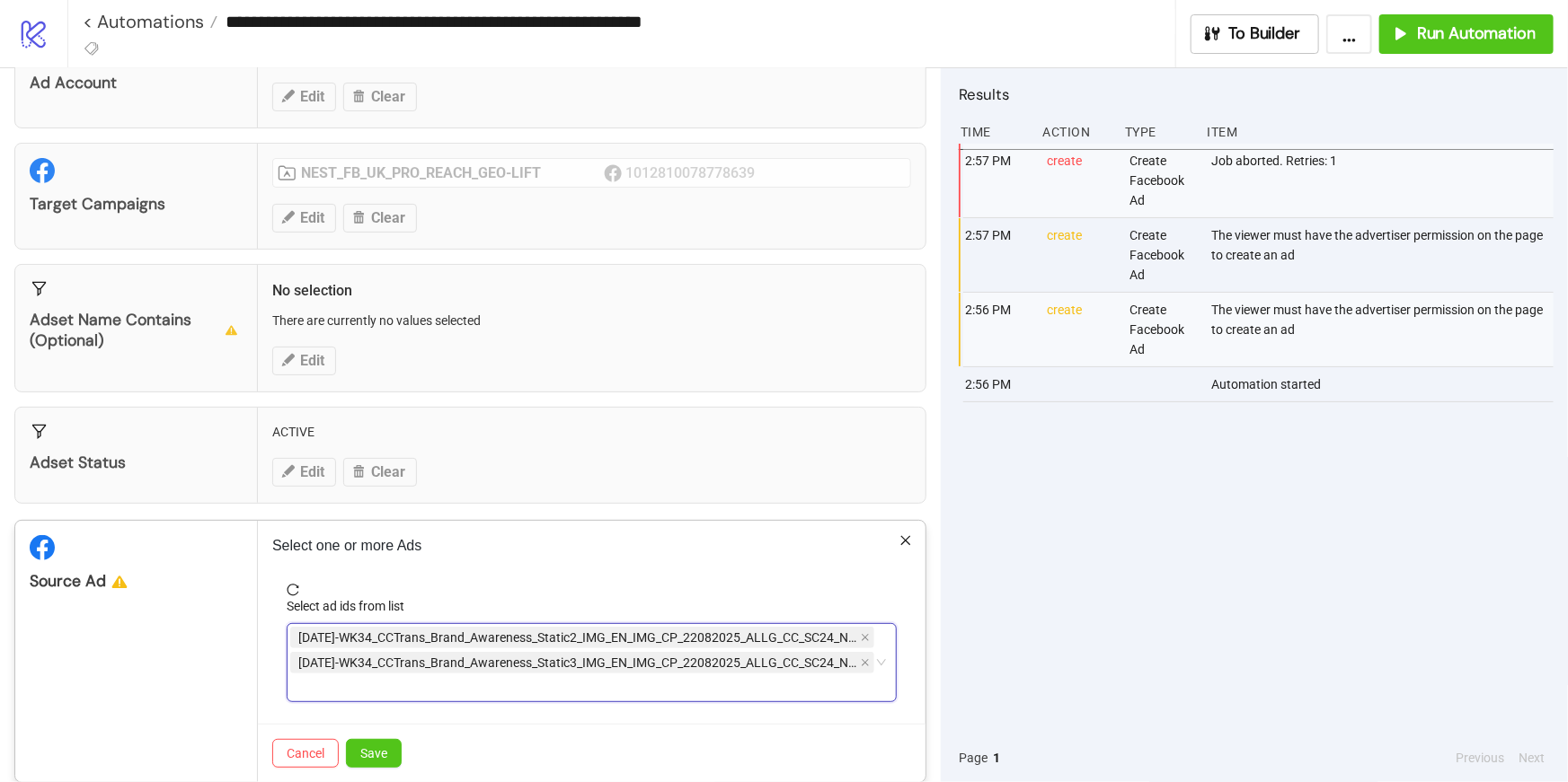
drag, startPoint x: 871, startPoint y: 689, endPoint x: 427, endPoint y: 679, distance: 444.1
click at [427, 679] on div "[DATE]-WK34_CCTrans_Brand_Awareness_Static2_IMG_EN_IMG_CP_22082025_ALLG_CC_SC24…" at bounding box center [582, 663] width 584 height 75
paste input "**********"
type input "**********"
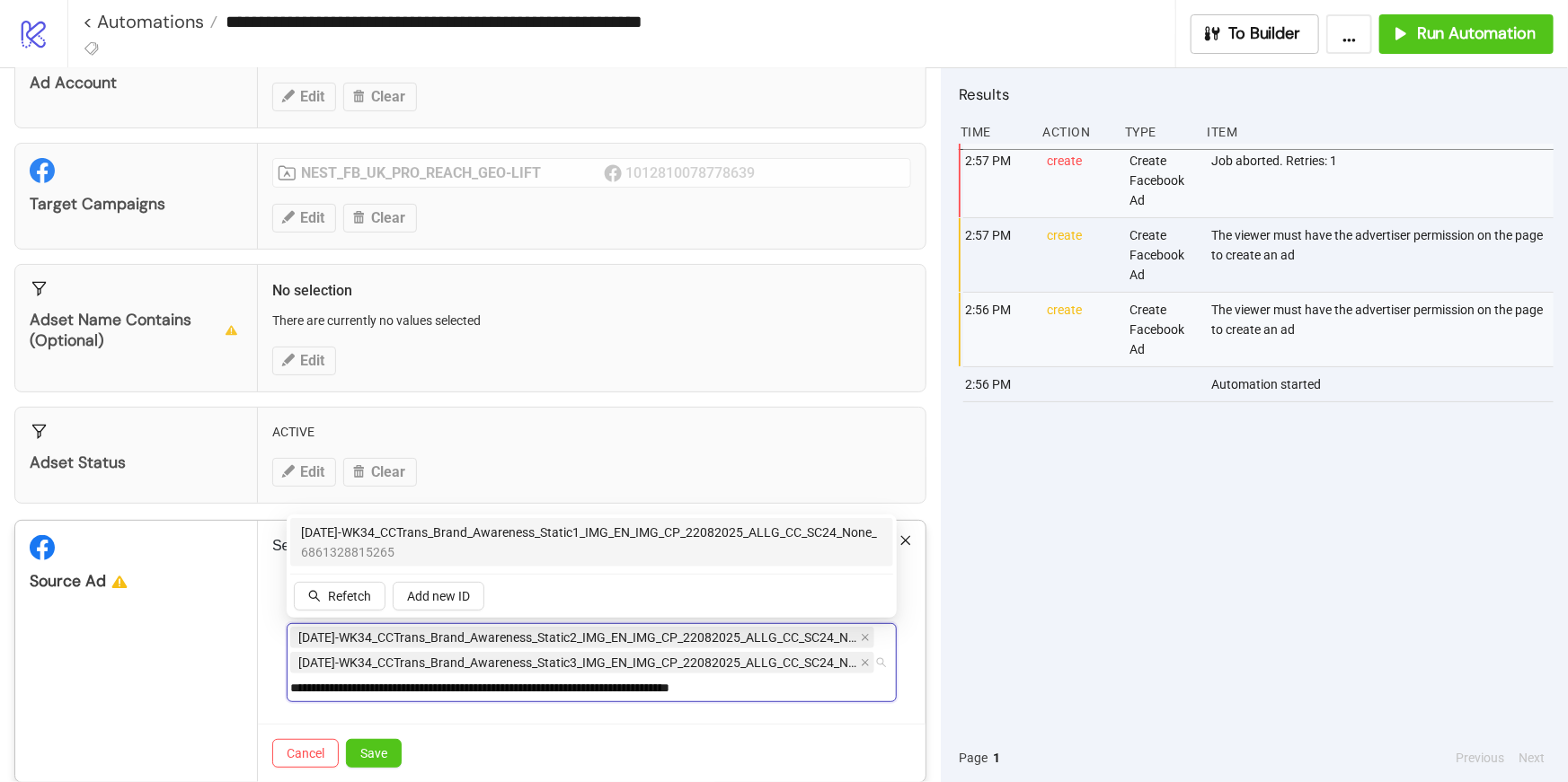
click at [377, 542] on span "6861328815265" at bounding box center [588, 552] width 576 height 20
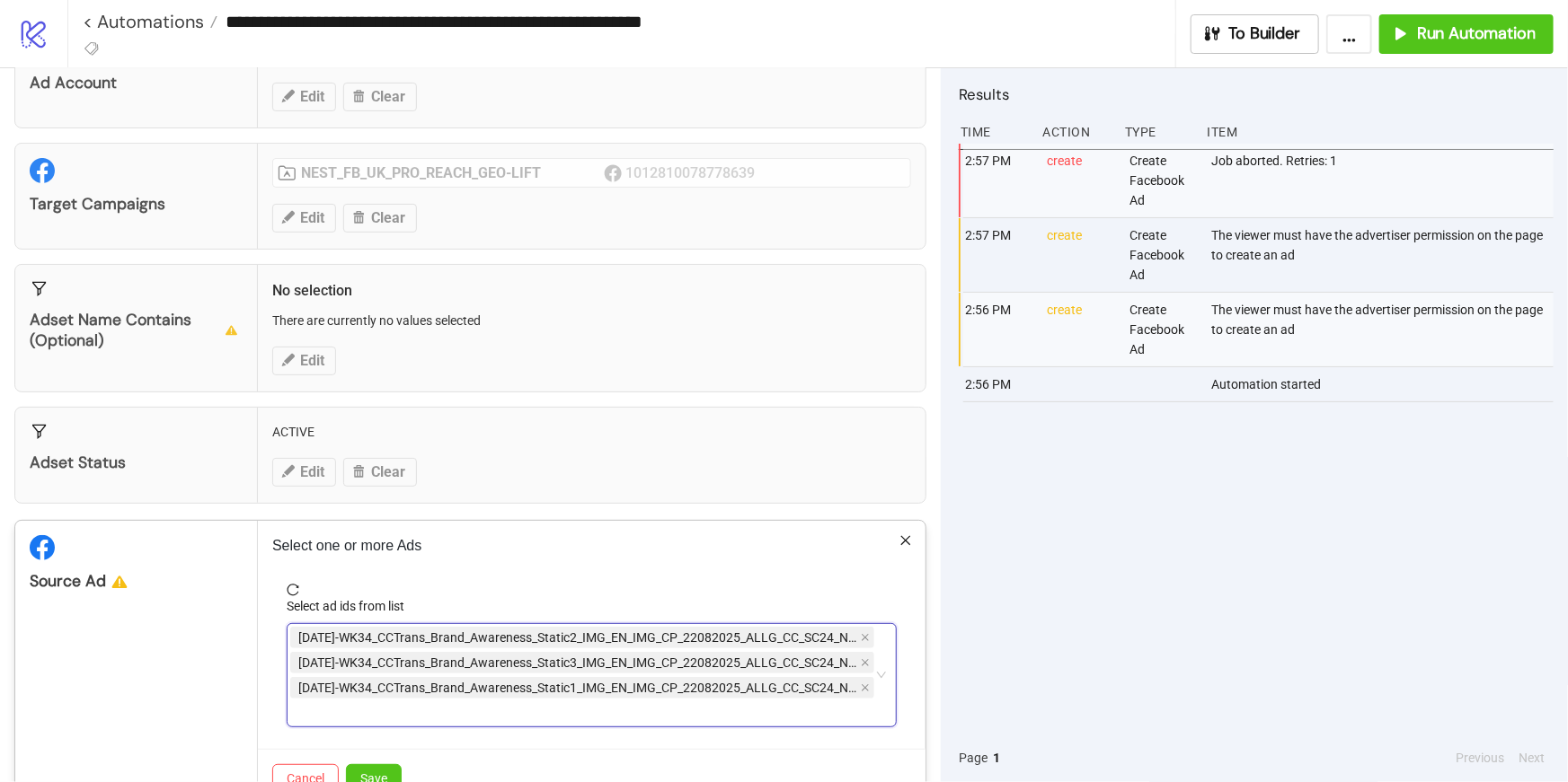
drag, startPoint x: 881, startPoint y: 712, endPoint x: 546, endPoint y: 712, distance: 335.0
click at [546, 712] on div "[DATE]-WK34_CCTrans_Brand_Awareness_Static2_IMG_EN_IMG_CP_22082025_ALLG_CC_SC24…" at bounding box center [591, 675] width 610 height 104
click at [385, 772] on span "Save" at bounding box center [373, 778] width 27 height 14
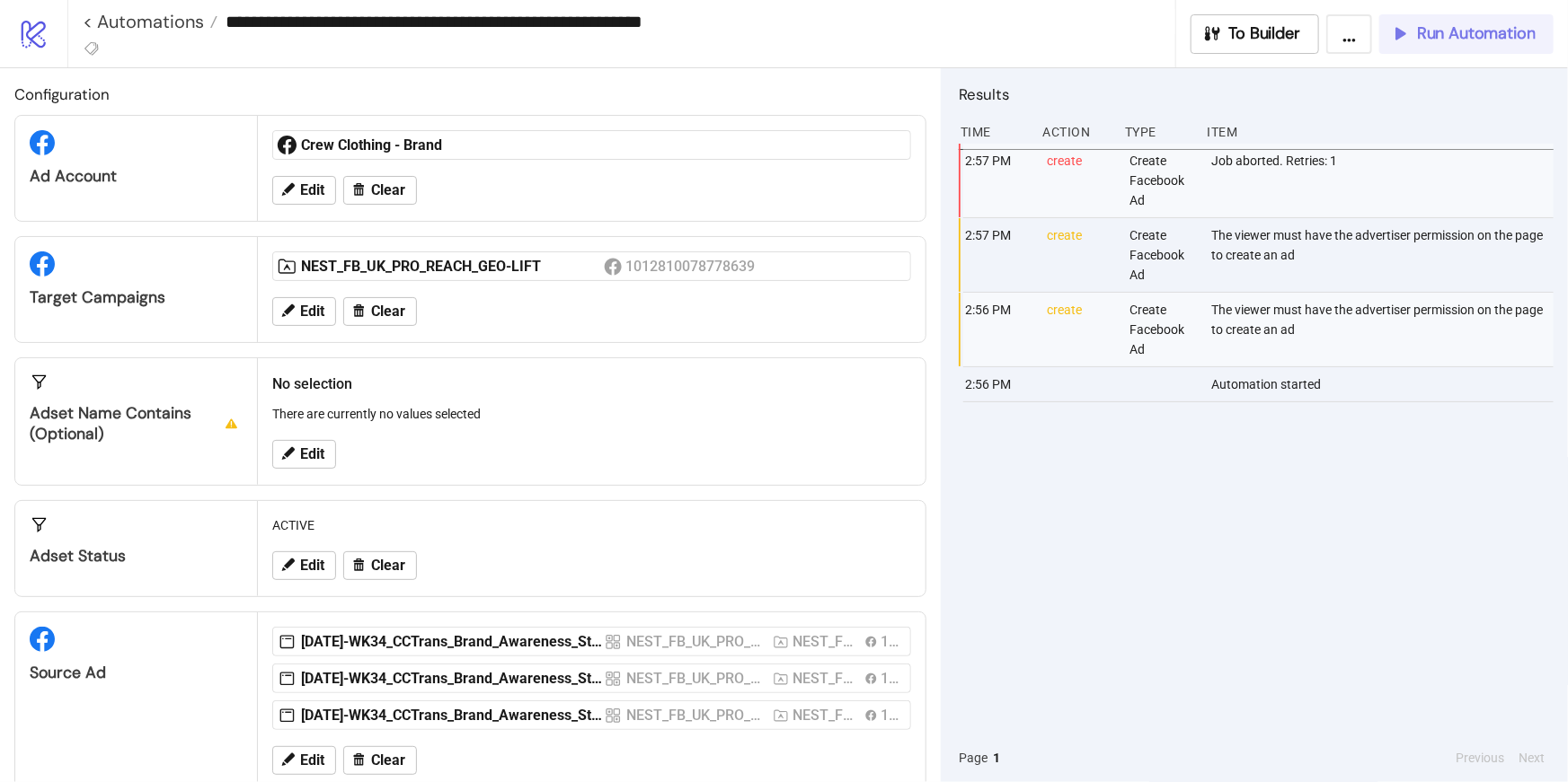
click at [1453, 31] on span "Run Automation" at bounding box center [1476, 34] width 118 height 21
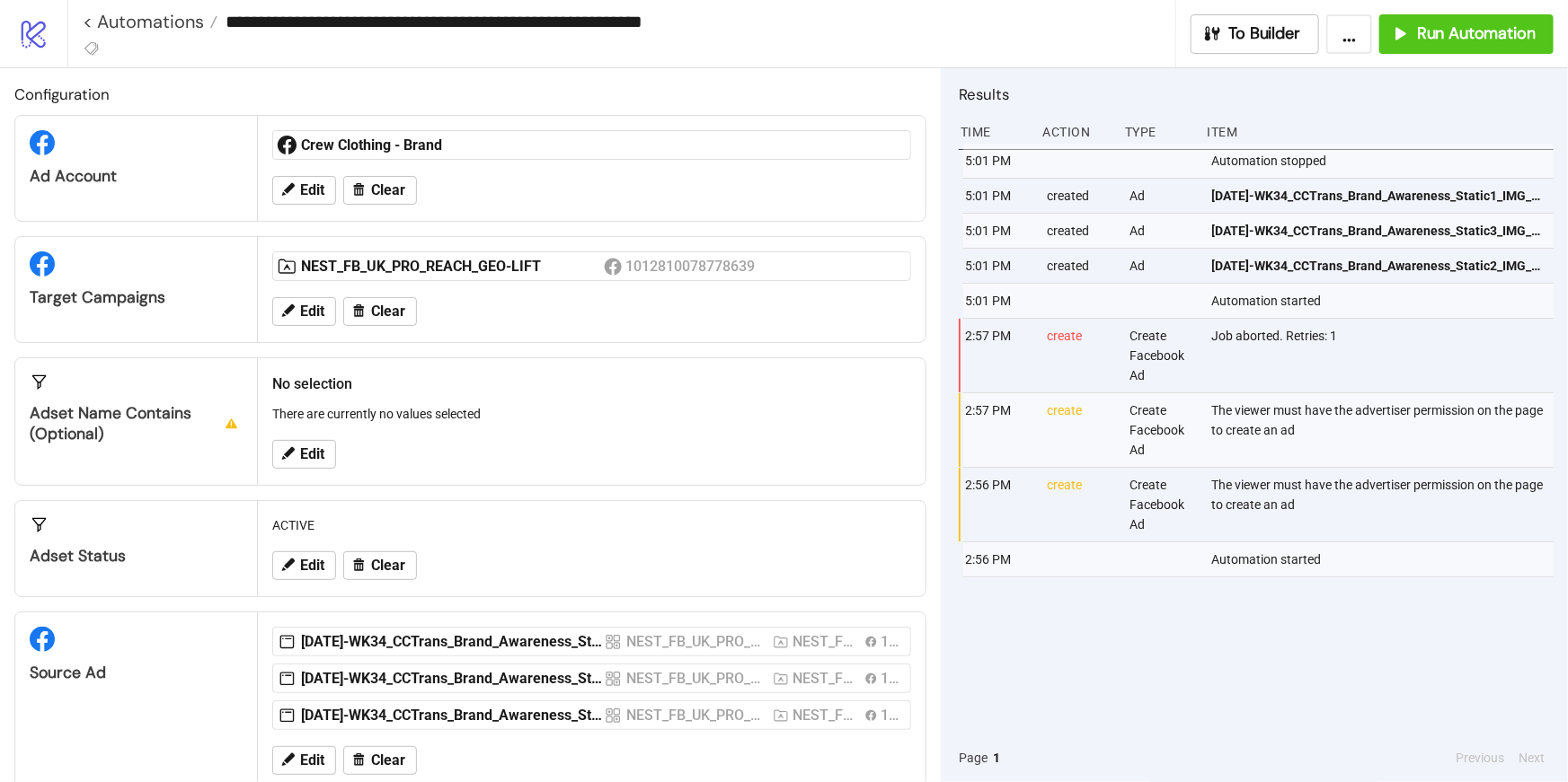
click at [30, 47] on icon "logo/logo-mobile" at bounding box center [33, 33] width 31 height 31
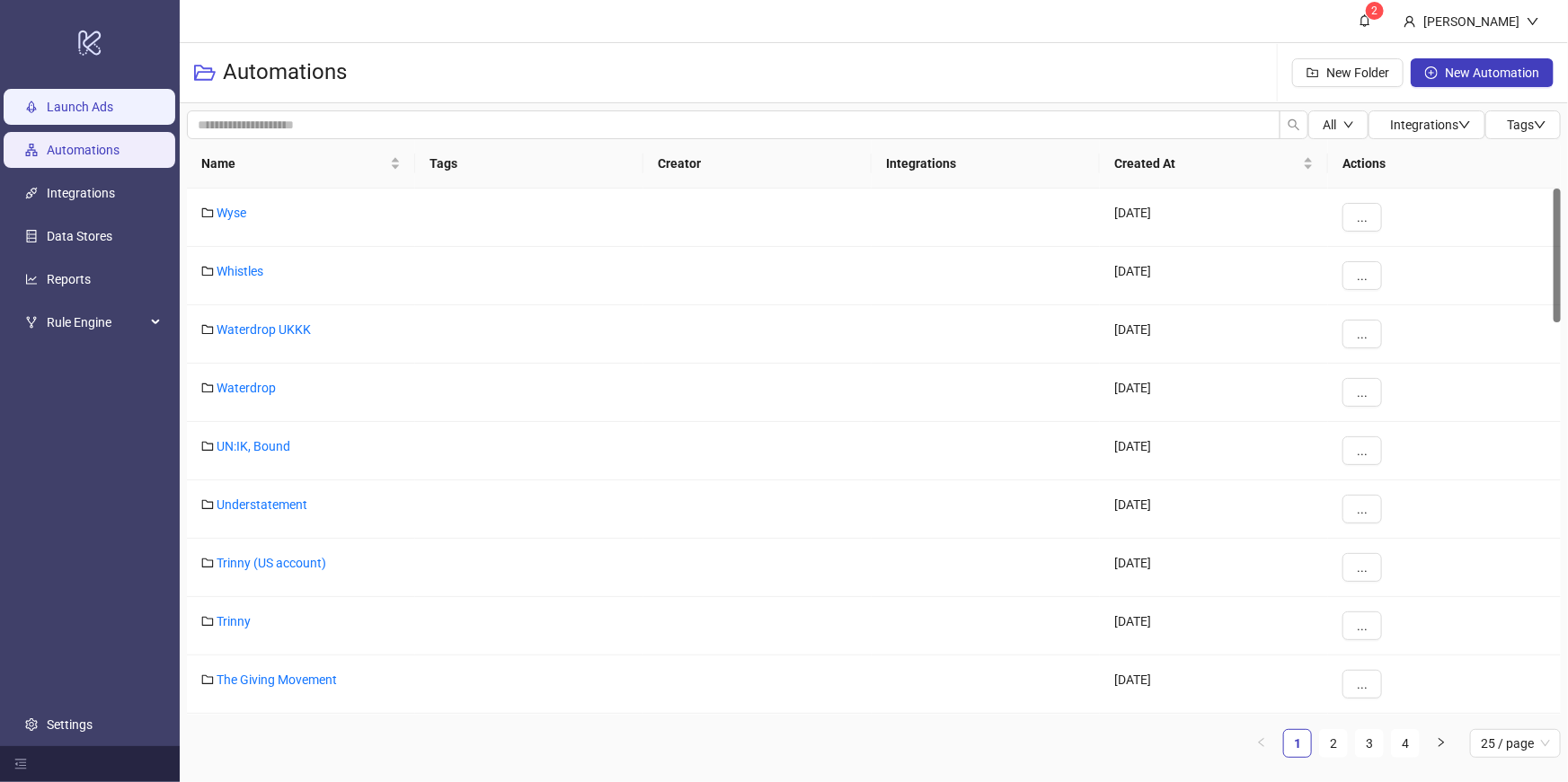
click at [79, 107] on link "Launch Ads" at bounding box center [80, 106] width 67 height 14
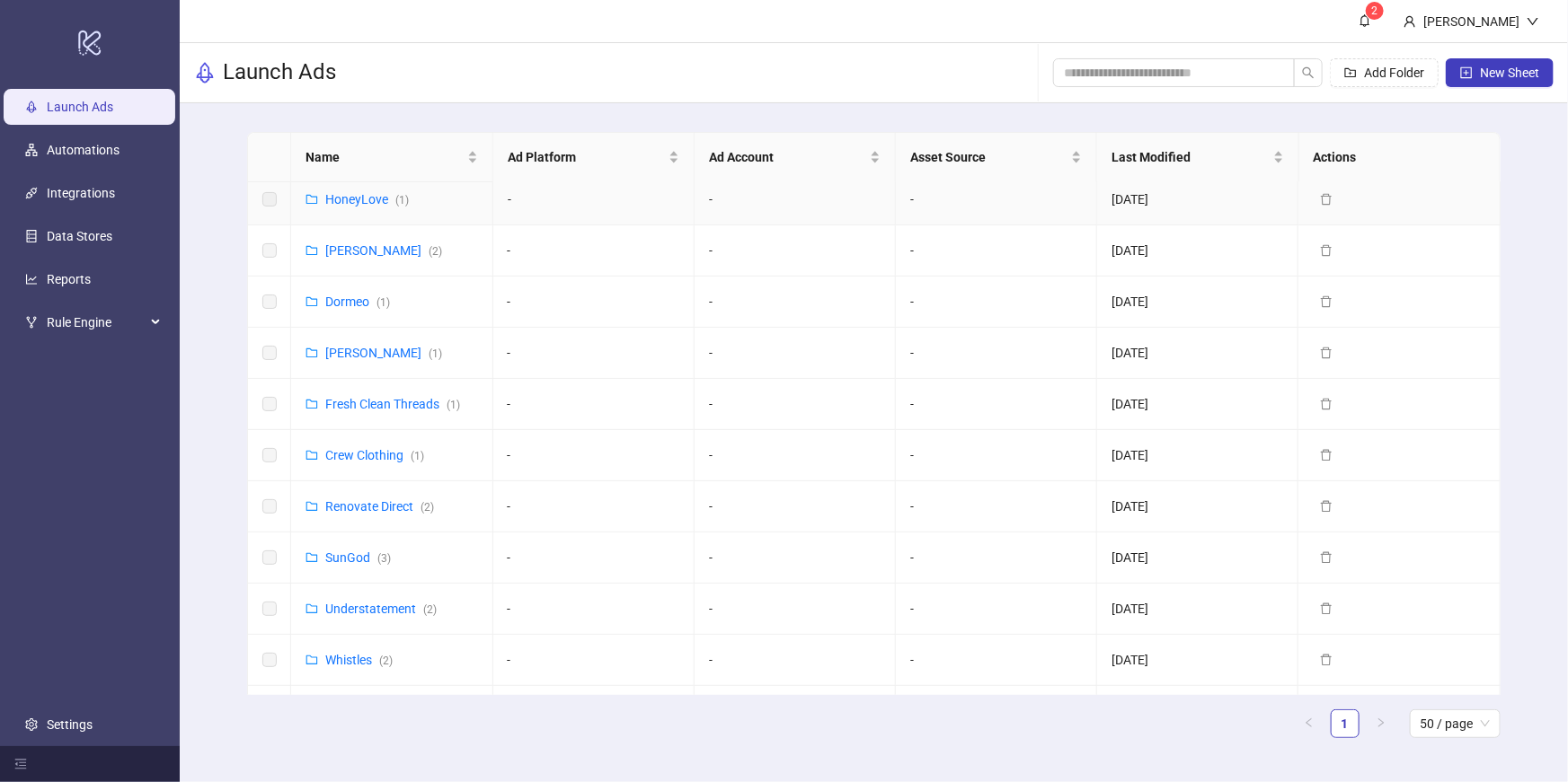
scroll to position [318, 0]
click at [354, 167] on div "Name" at bounding box center [391, 157] width 172 height 20
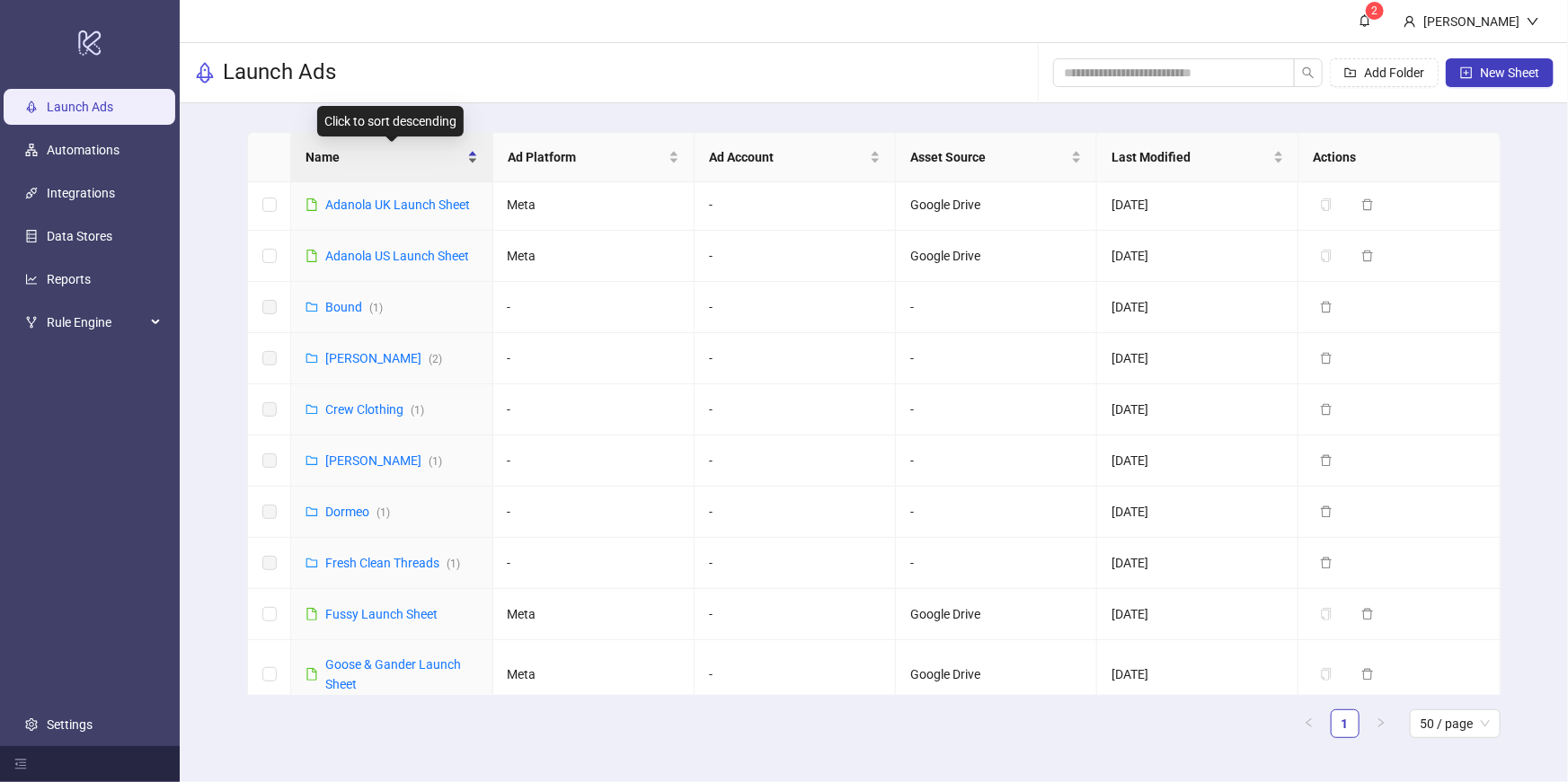
scroll to position [0, 0]
click at [370, 407] on link "Crew Clothing ( 1 )" at bounding box center [374, 412] width 99 height 14
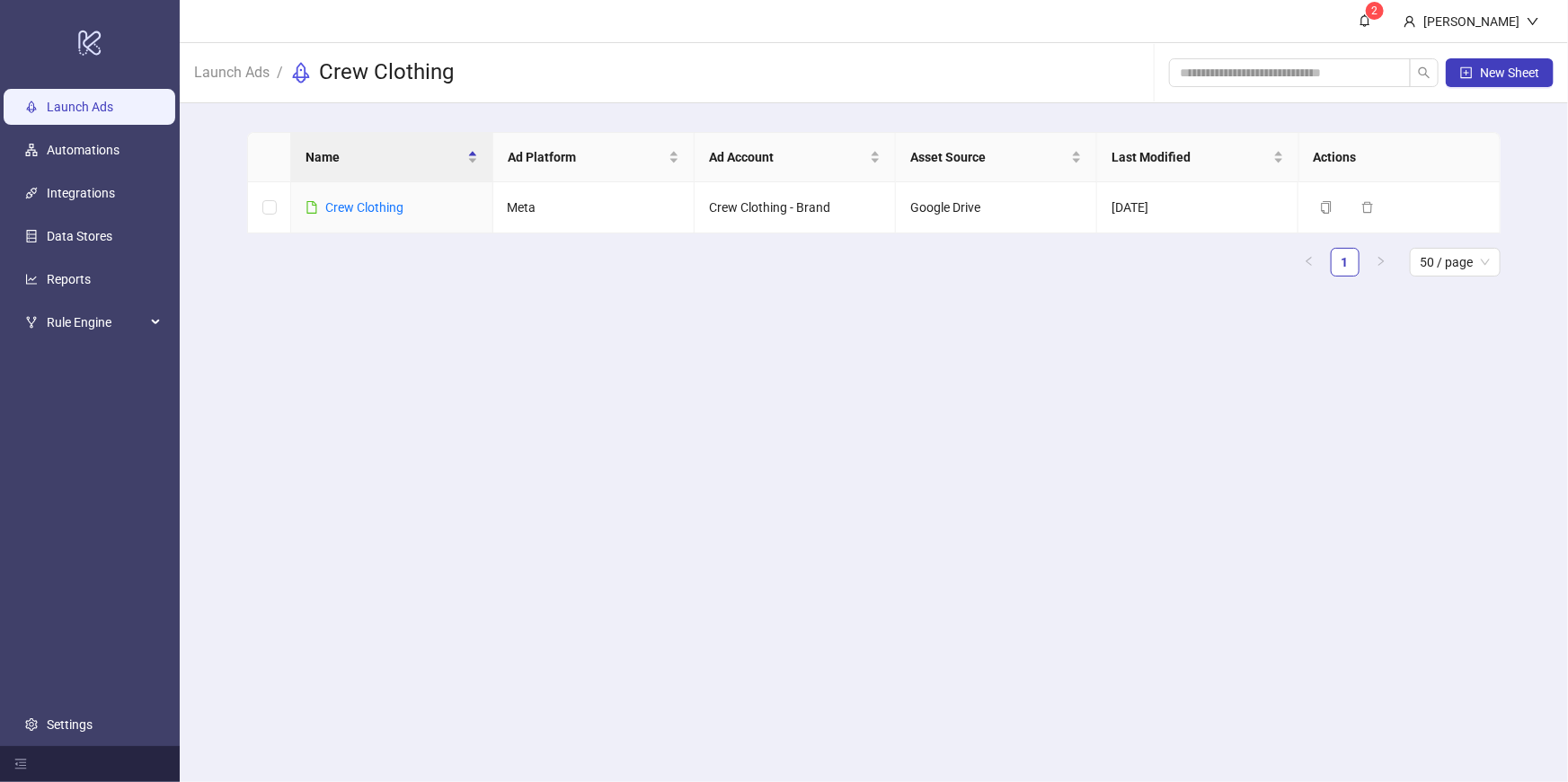
click at [99, 111] on link "Launch Ads" at bounding box center [80, 106] width 67 height 14
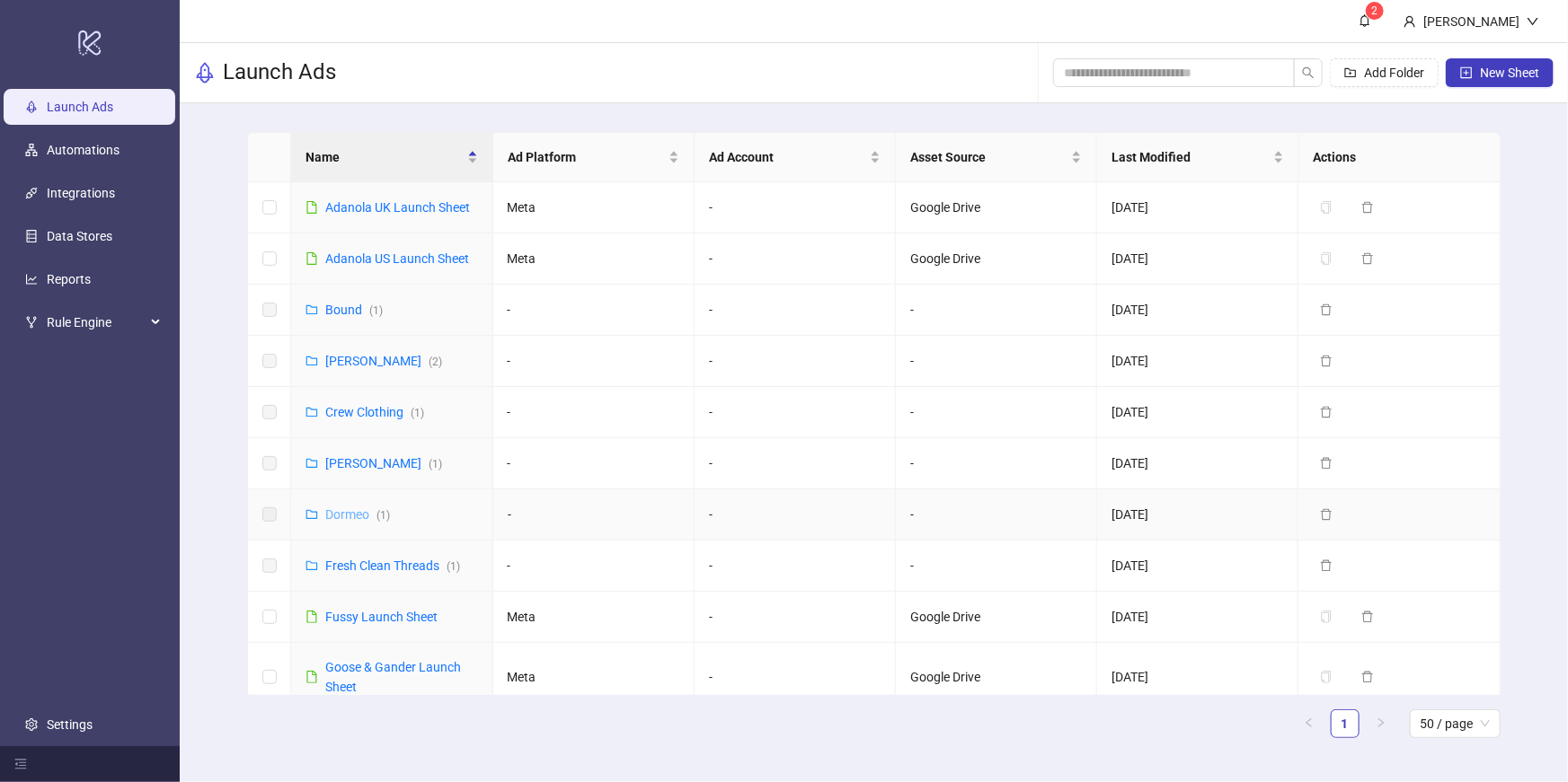
click at [359, 508] on link "Dormeo ( 1 )" at bounding box center [357, 514] width 65 height 14
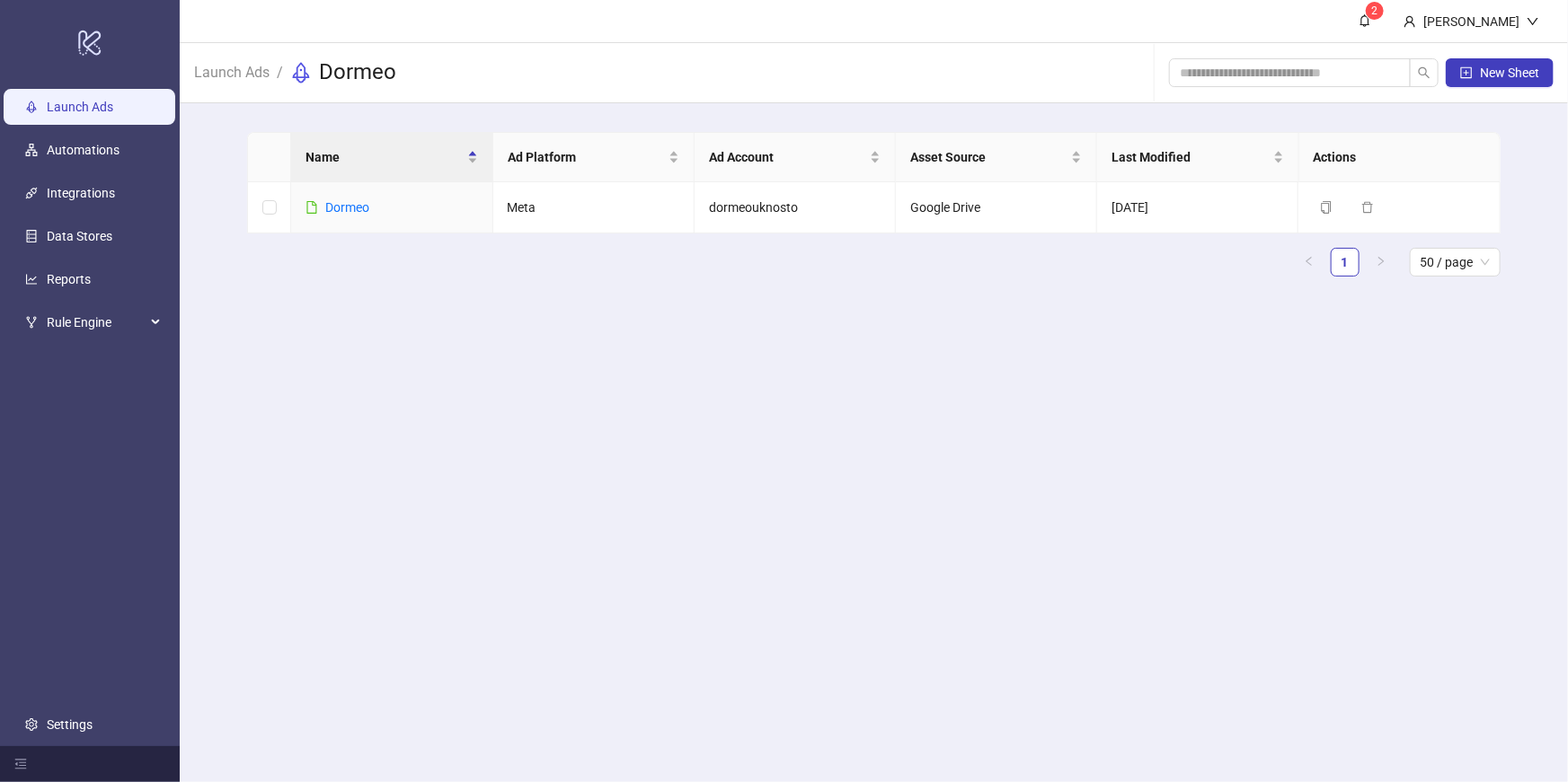
click at [79, 100] on link "Launch Ads" at bounding box center [80, 106] width 67 height 14
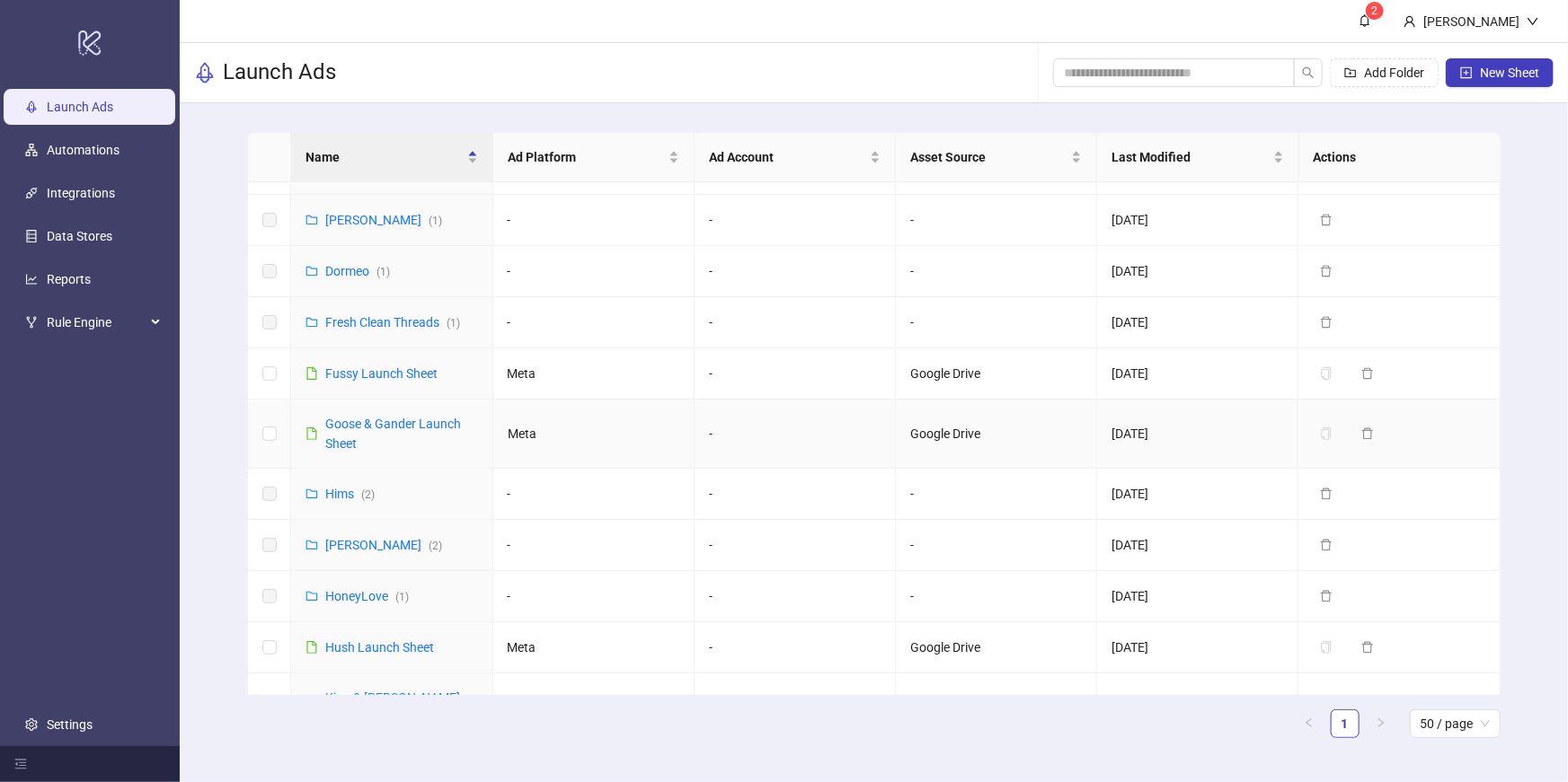
scroll to position [251, 0]
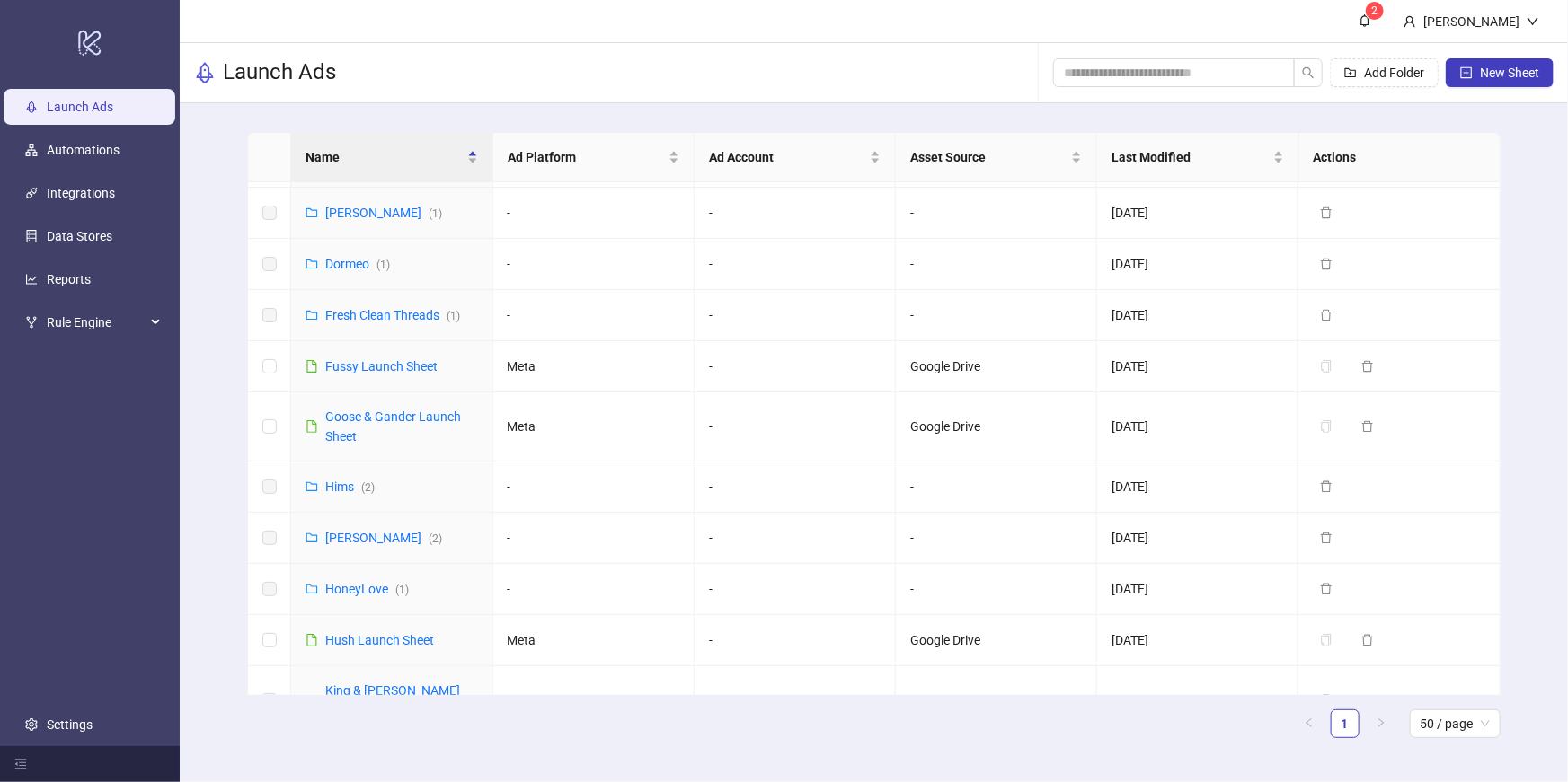
click at [405, 189] on td "[PERSON_NAME] ( 1 )" at bounding box center [392, 213] width 201 height 51
click at [399, 167] on div "Name" at bounding box center [391, 157] width 172 height 20
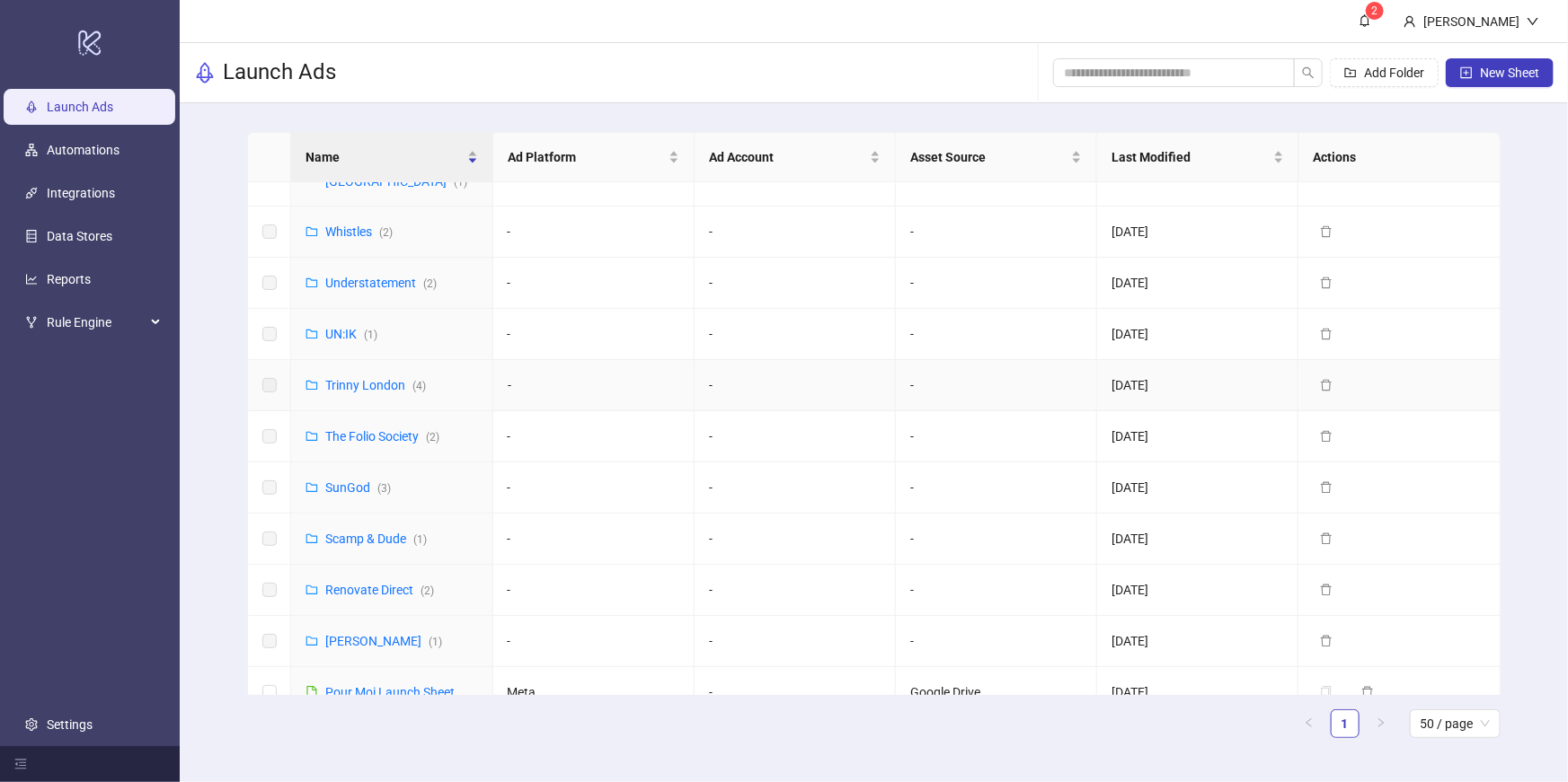
scroll to position [57, 0]
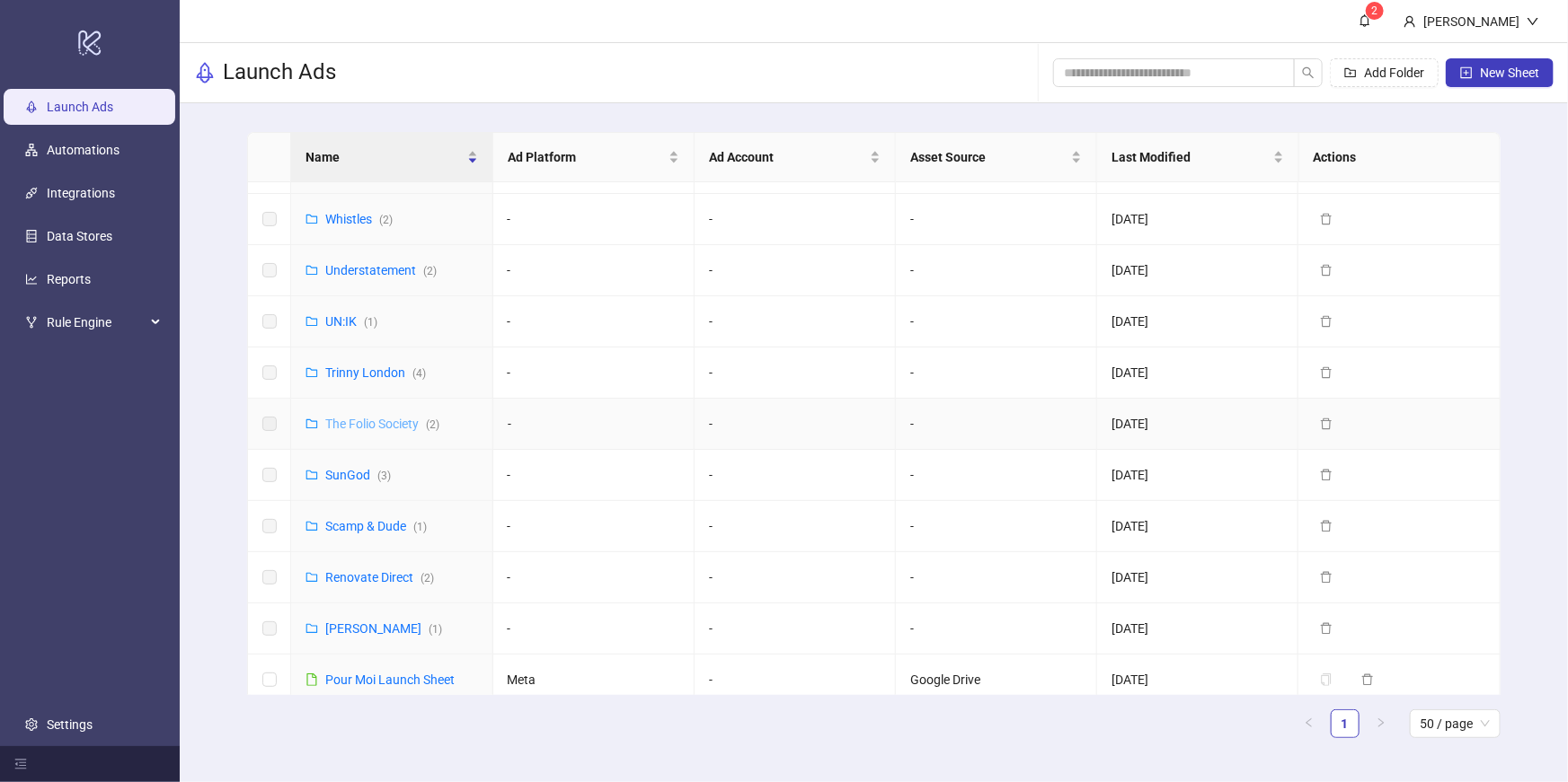
click at [391, 416] on link "The Folio Society ( 2 )" at bounding box center [382, 423] width 114 height 14
